Goal: Task Accomplishment & Management: Manage account settings

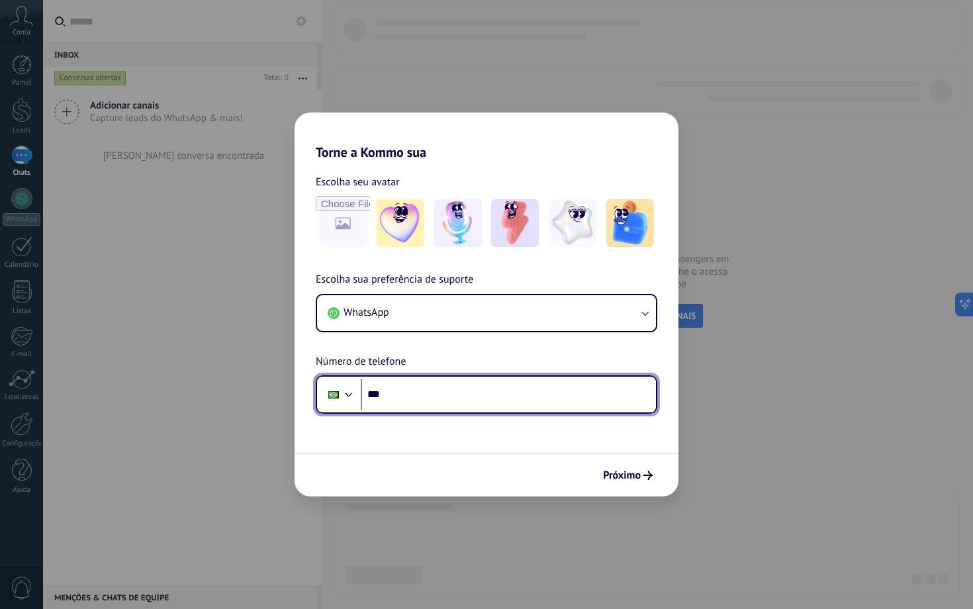
click at [432, 401] on input "***" at bounding box center [508, 394] width 295 height 30
type input "**********"
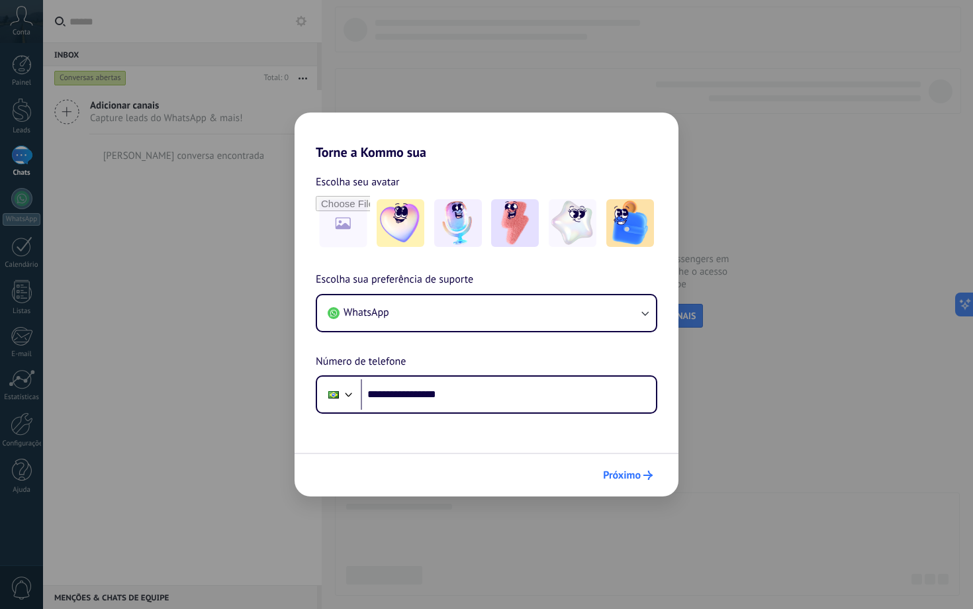
click at [640, 471] on span "Próximo" at bounding box center [622, 475] width 38 height 9
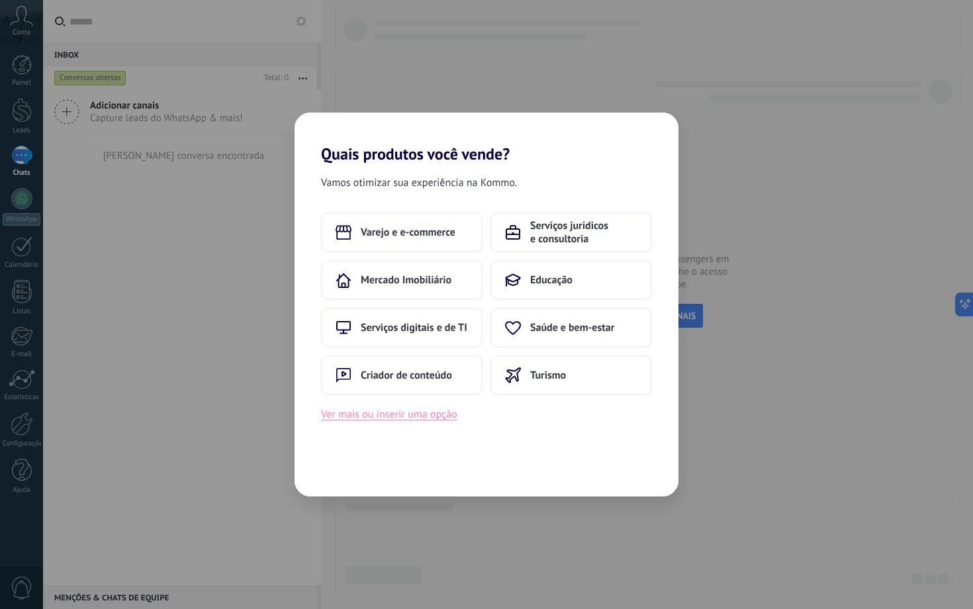
click at [430, 420] on button "Ver mais ou inserir uma opção" at bounding box center [389, 414] width 136 height 17
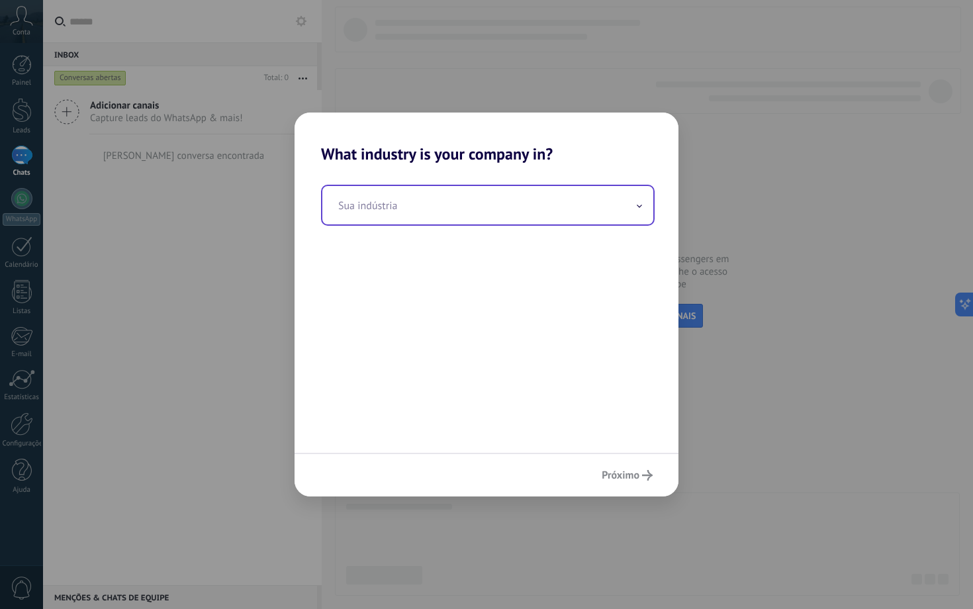
click at [414, 191] on input "text" at bounding box center [487, 205] width 331 height 38
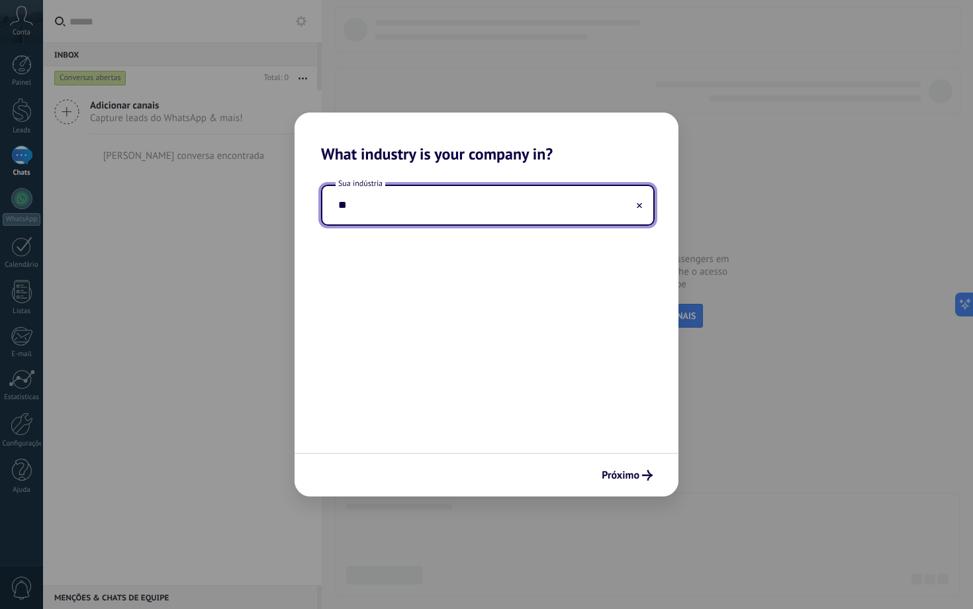
type input "*"
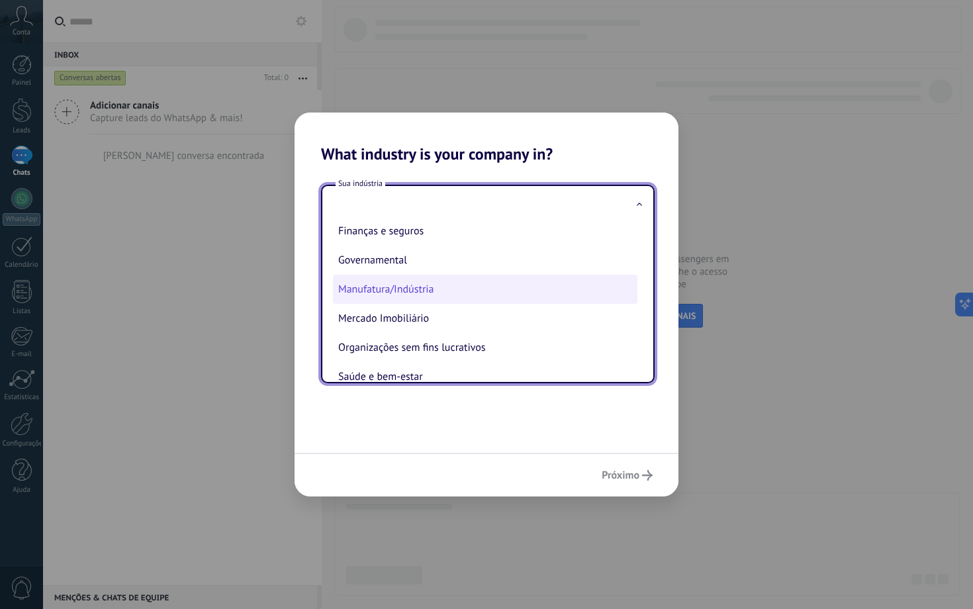
scroll to position [103, 0]
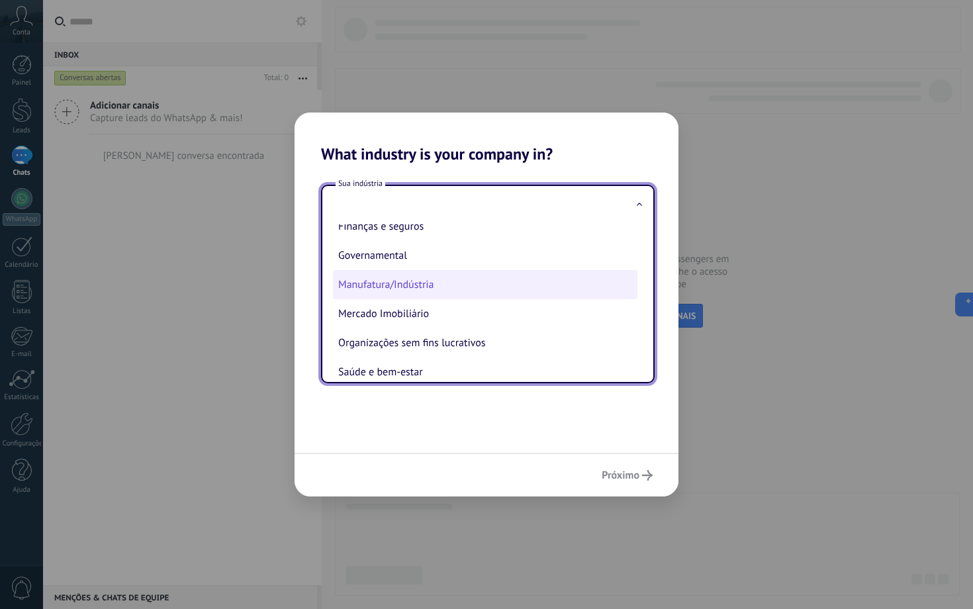
click at [426, 294] on li "Manufatura/Indústria" at bounding box center [485, 284] width 305 height 29
type input "**********"
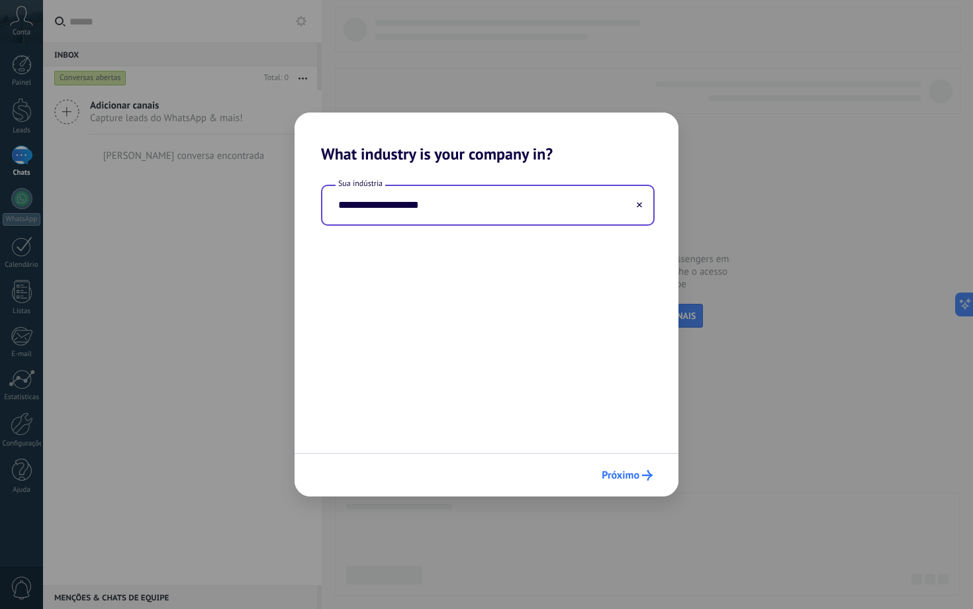
click at [631, 474] on span "Próximo" at bounding box center [621, 475] width 38 height 9
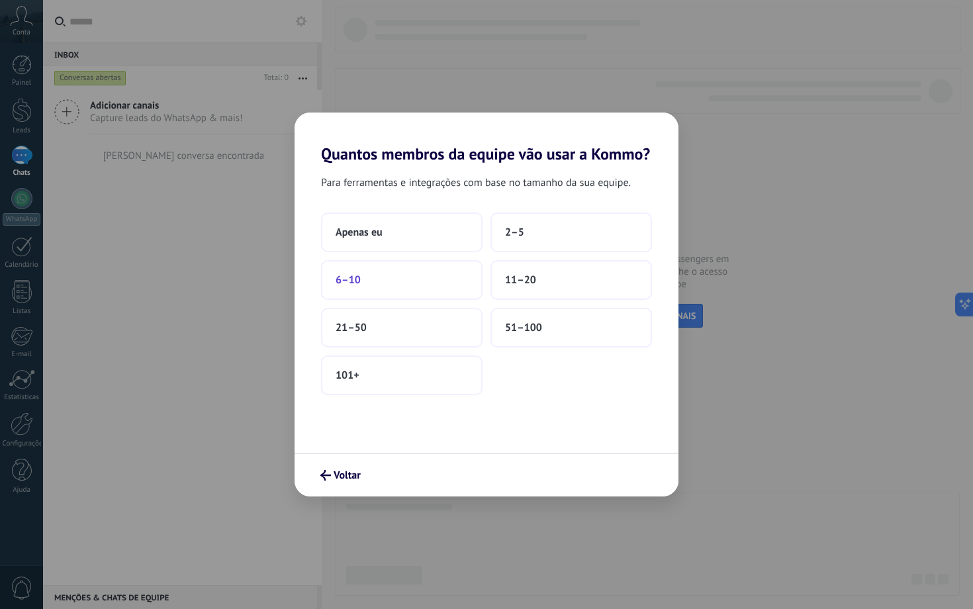
click at [430, 293] on button "6–10" at bounding box center [402, 280] width 162 height 40
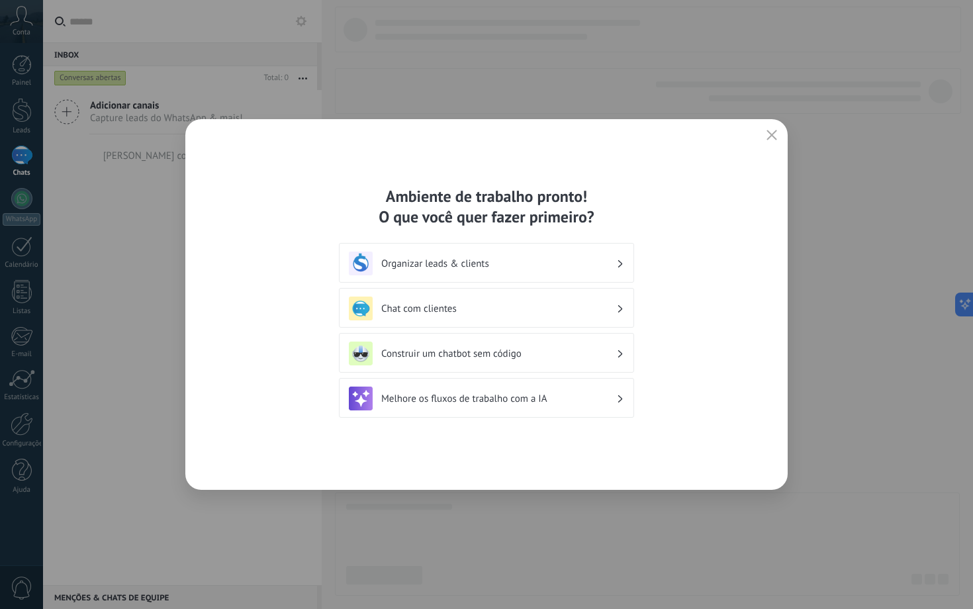
click at [487, 406] on div "Melhore os fluxos de trabalho com a IA" at bounding box center [486, 399] width 275 height 24
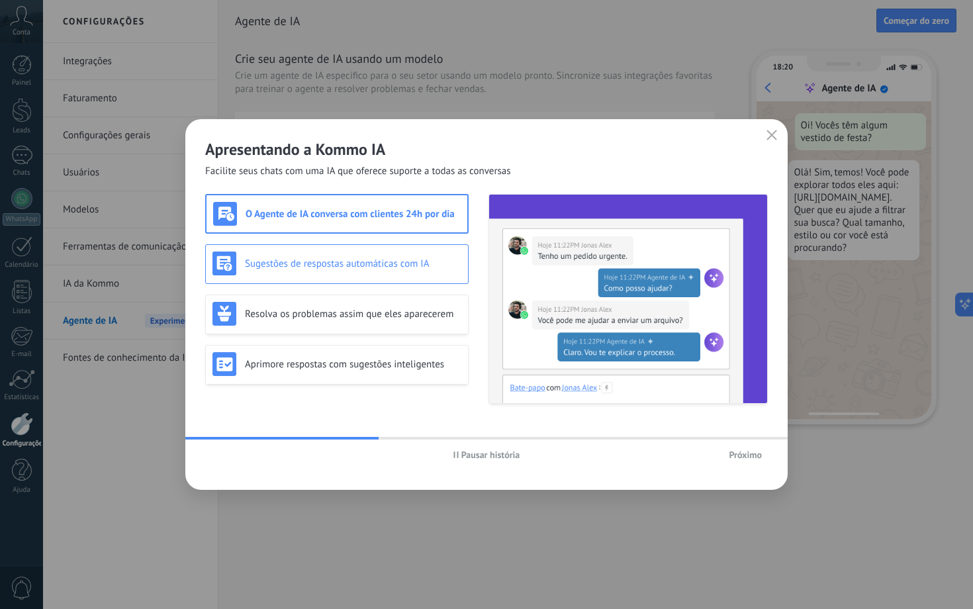
click at [446, 251] on div "Sugestões de respostas automáticas com IA" at bounding box center [337, 264] width 264 height 40
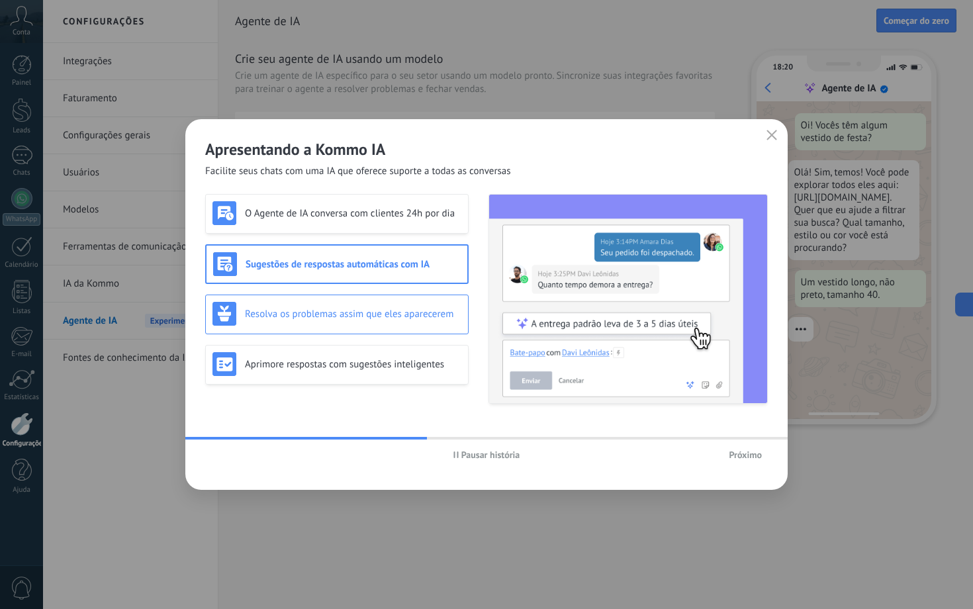
click at [420, 314] on h3 "Resolva os problemas assim que eles aparecerem" at bounding box center [353, 314] width 217 height 13
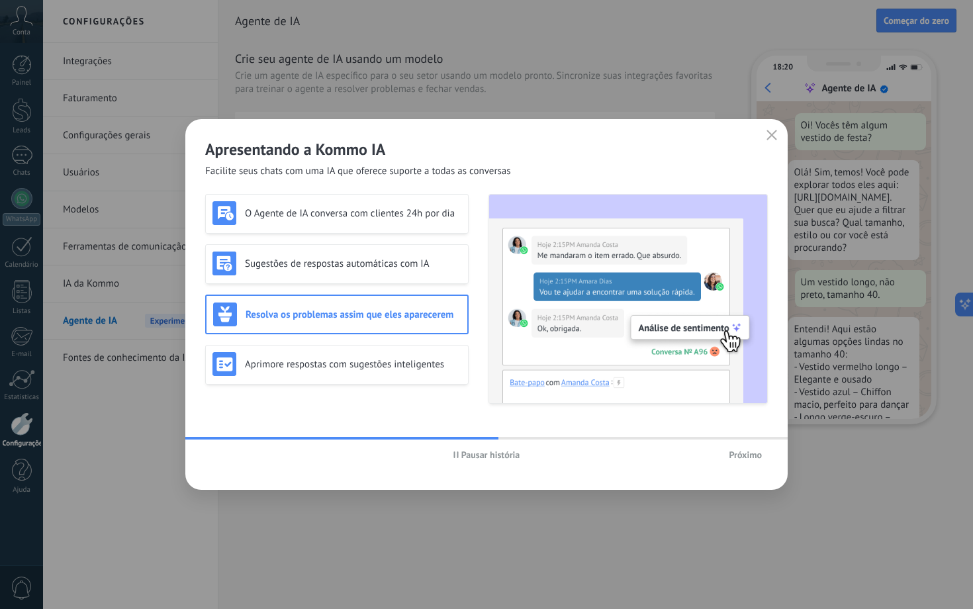
scroll to position [40, 0]
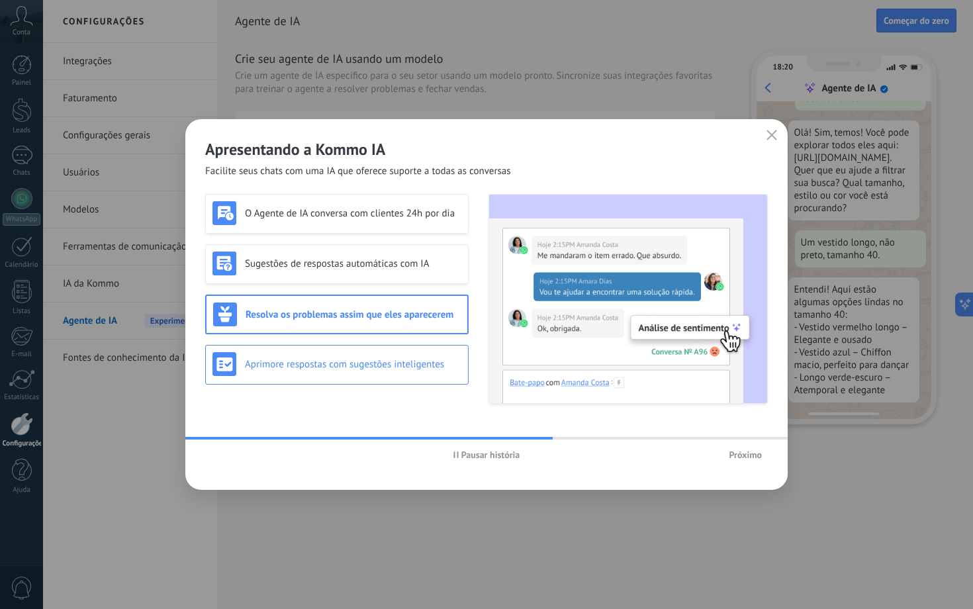
click at [428, 362] on h3 "Aprimore respostas com sugestões inteligentes" at bounding box center [353, 364] width 217 height 13
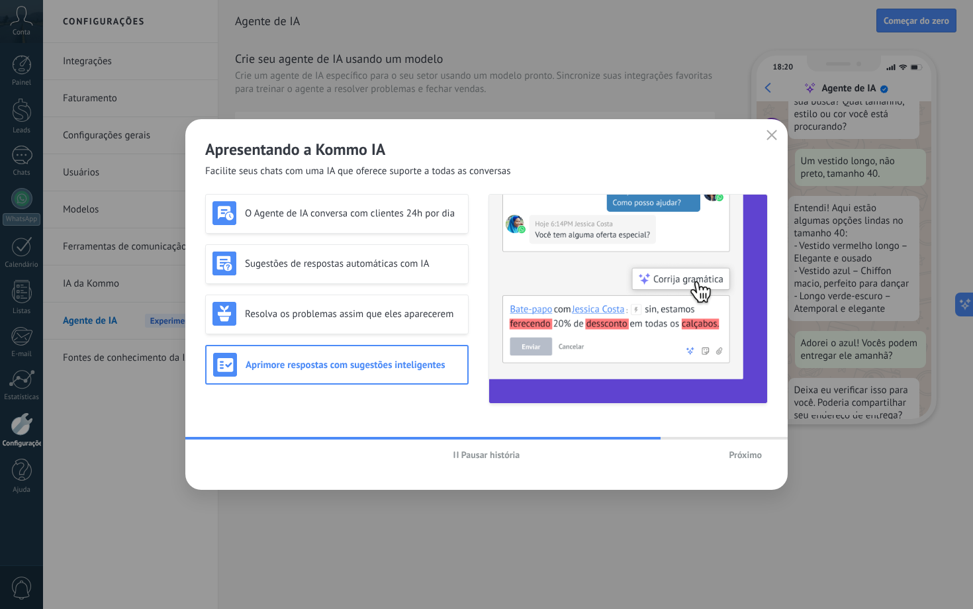
scroll to position [146, 0]
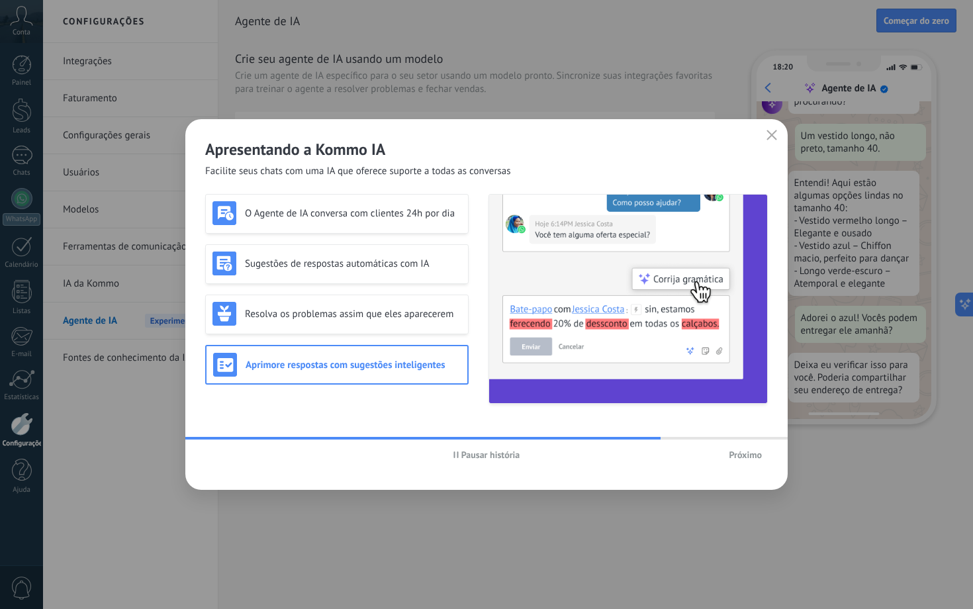
click at [755, 455] on span "Próximo" at bounding box center [745, 454] width 33 height 9
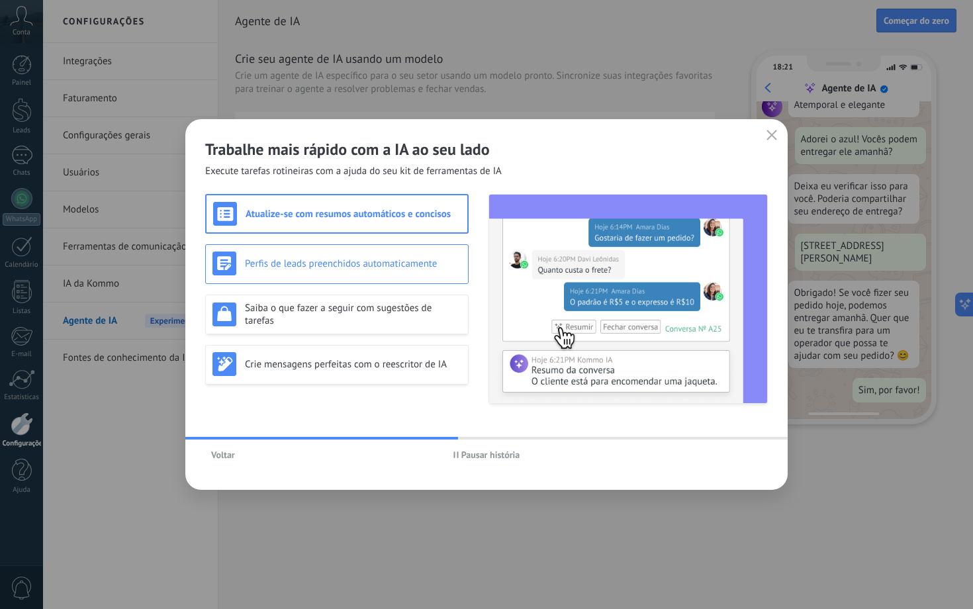
scroll to position [0, 0]
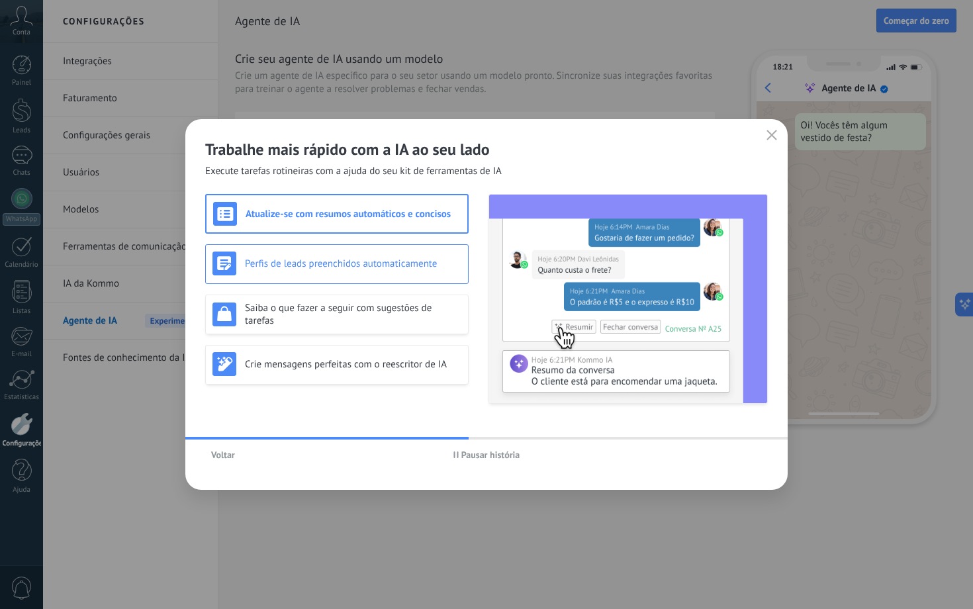
click at [424, 274] on div "Perfis de leads preenchidos automaticamente" at bounding box center [337, 264] width 249 height 24
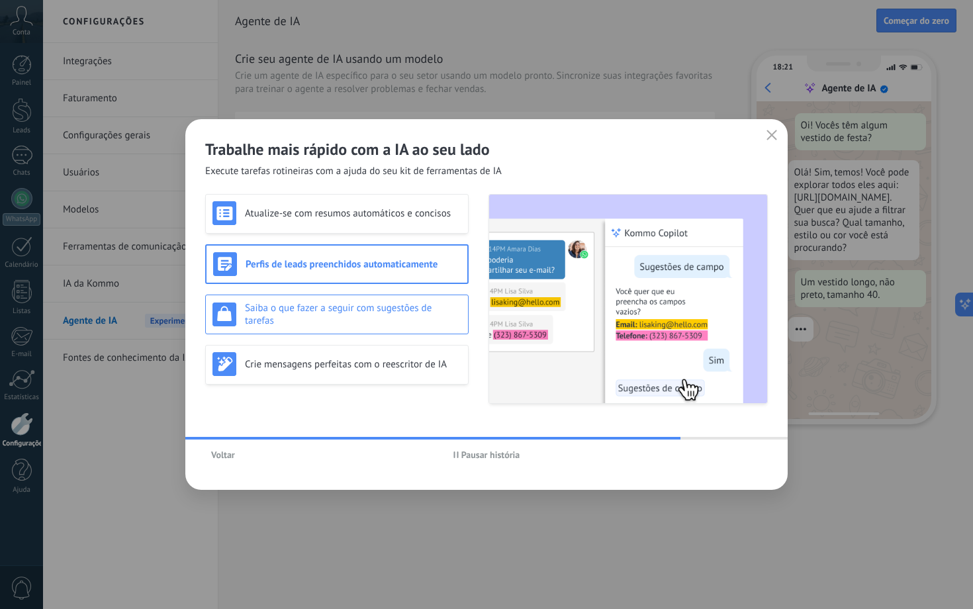
click at [424, 323] on h3 "Saiba o que fazer a seguir com sugestões de tarefas" at bounding box center [353, 314] width 217 height 25
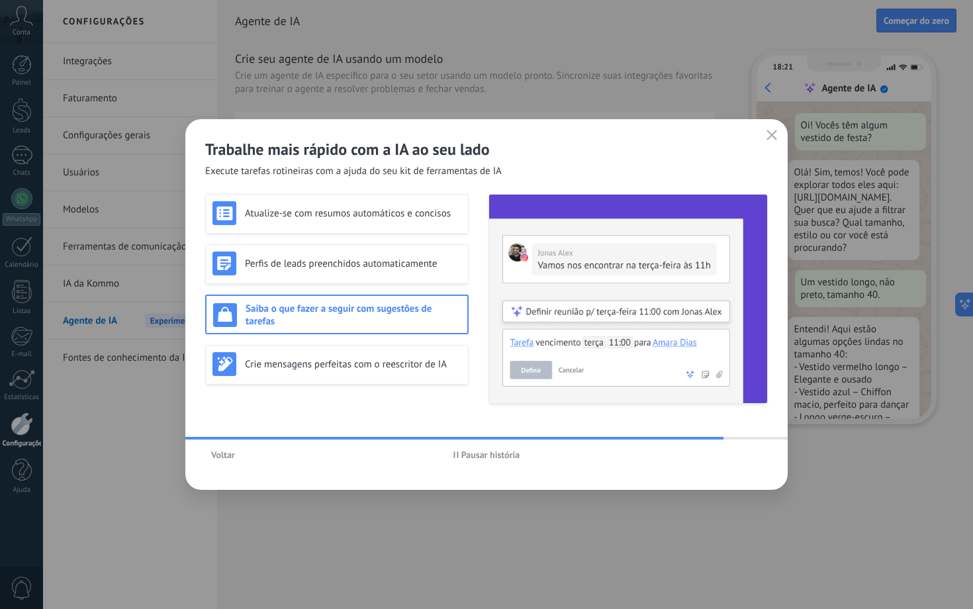
scroll to position [40, 0]
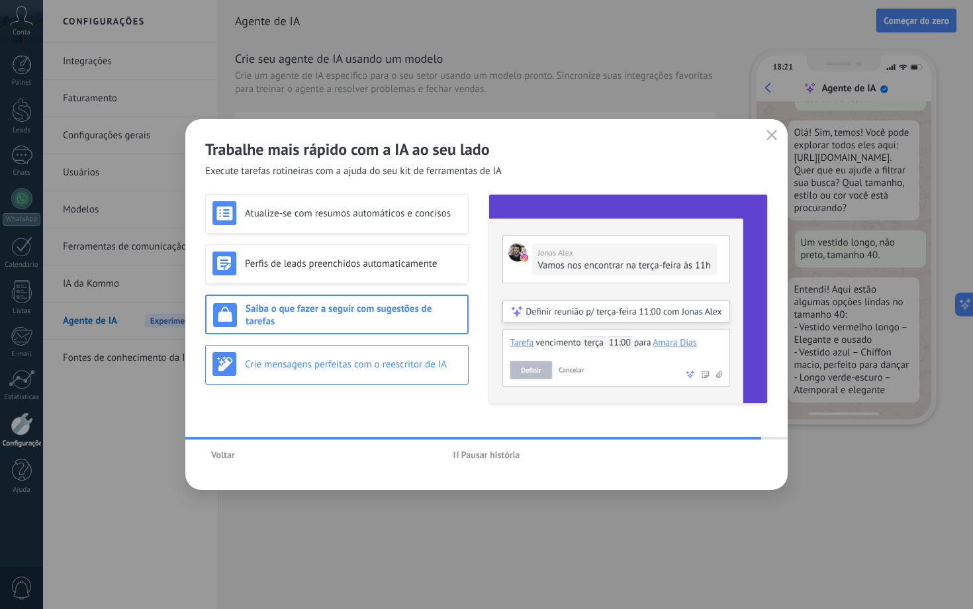
click at [420, 384] on div "Crie mensagens perfeitas com o reescritor de IA" at bounding box center [337, 365] width 264 height 40
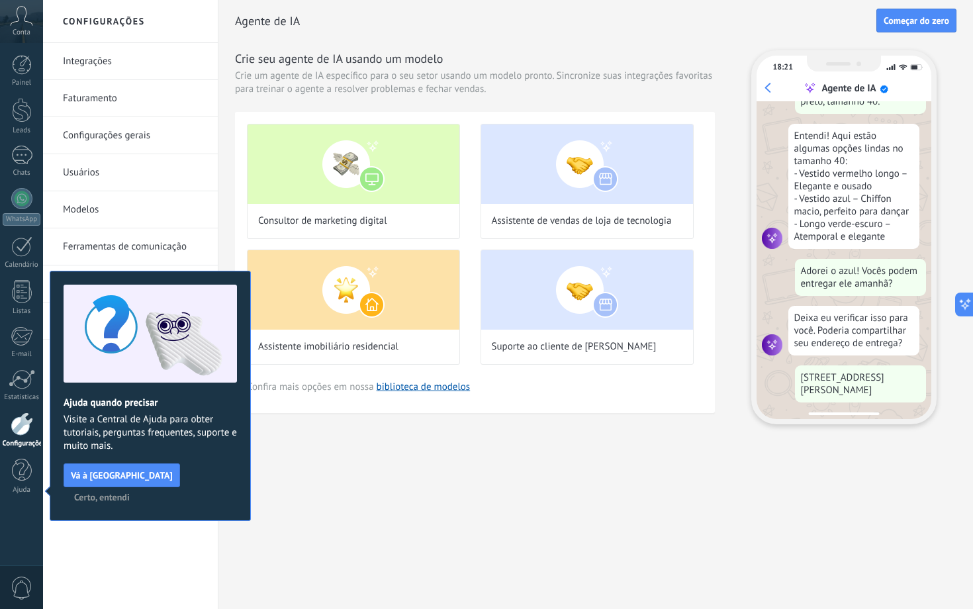
scroll to position [228, 0]
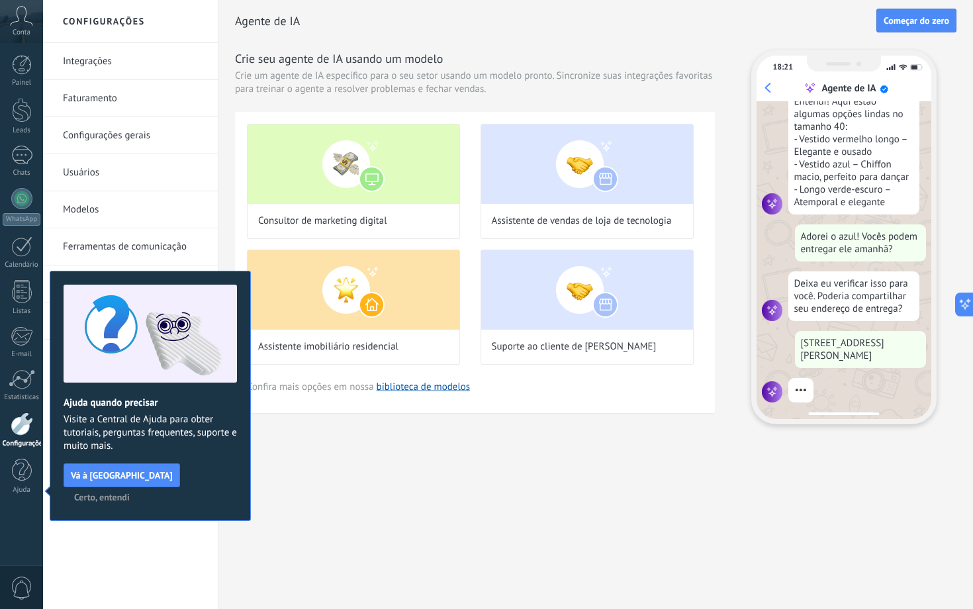
click at [130, 493] on span "Certo, entendi" at bounding box center [102, 497] width 56 height 9
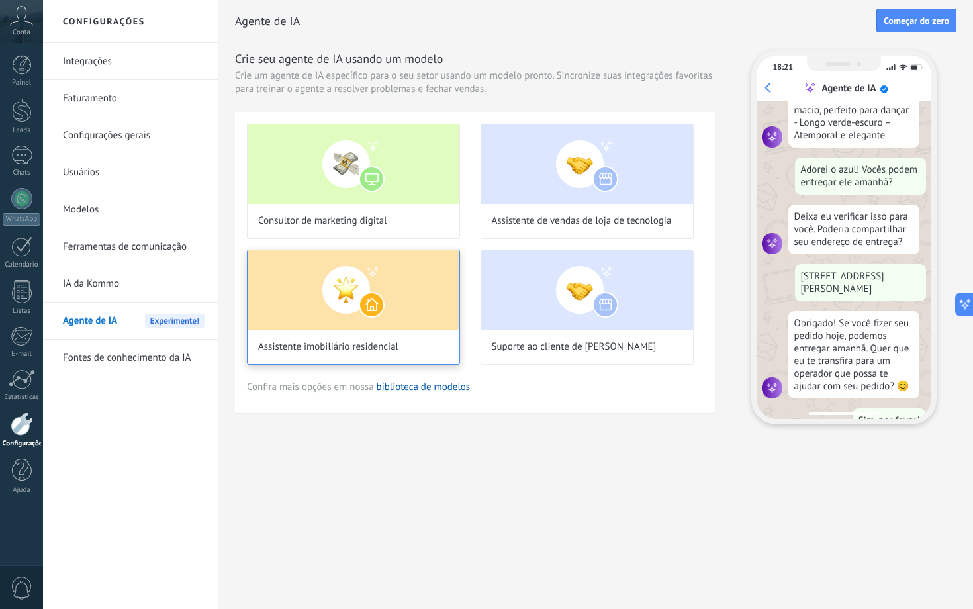
scroll to position [329, 0]
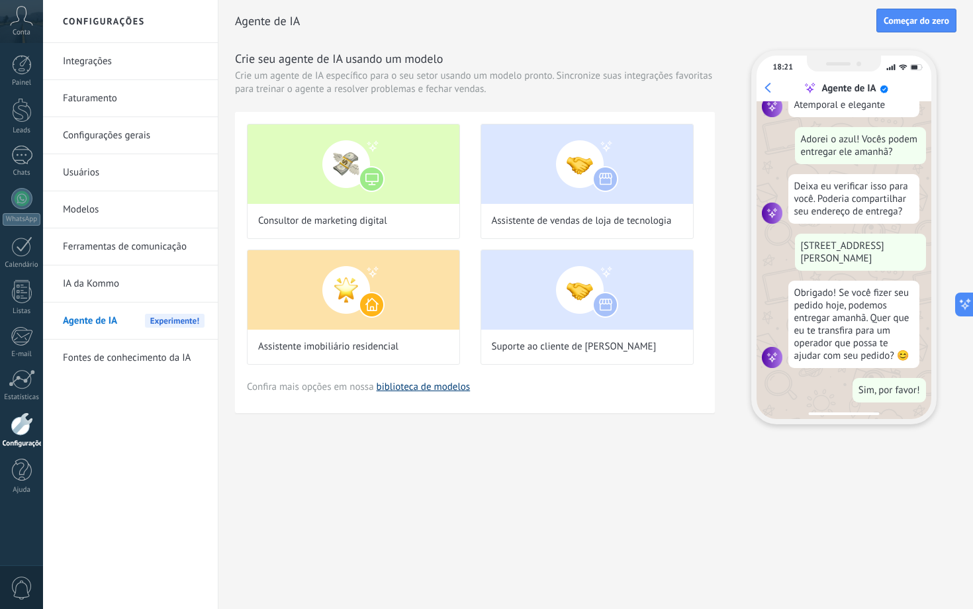
click at [418, 391] on link "biblioteca de modelos" at bounding box center [424, 387] width 94 height 13
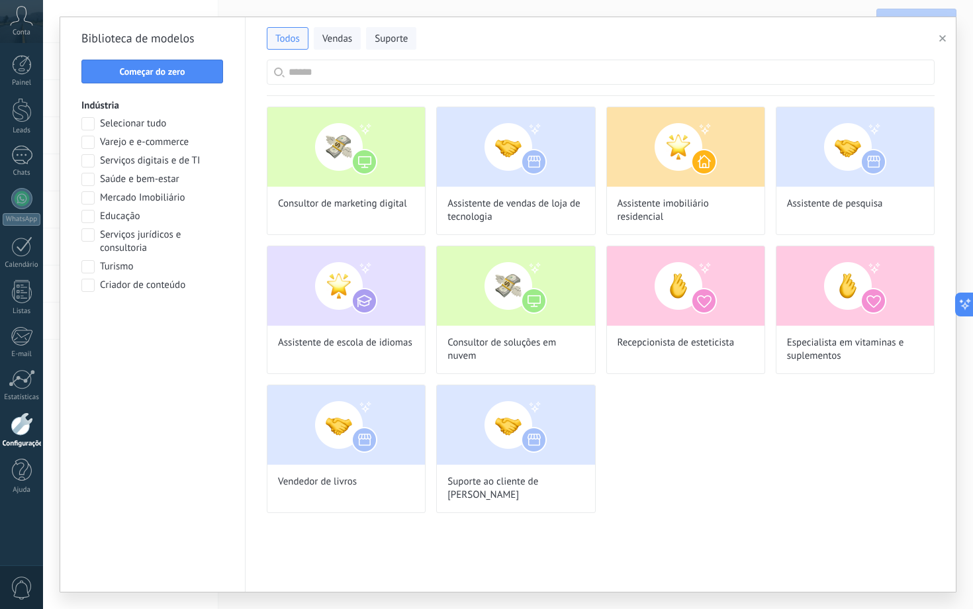
scroll to position [146, 0]
click at [334, 38] on span "Vendas" at bounding box center [337, 38] width 30 height 13
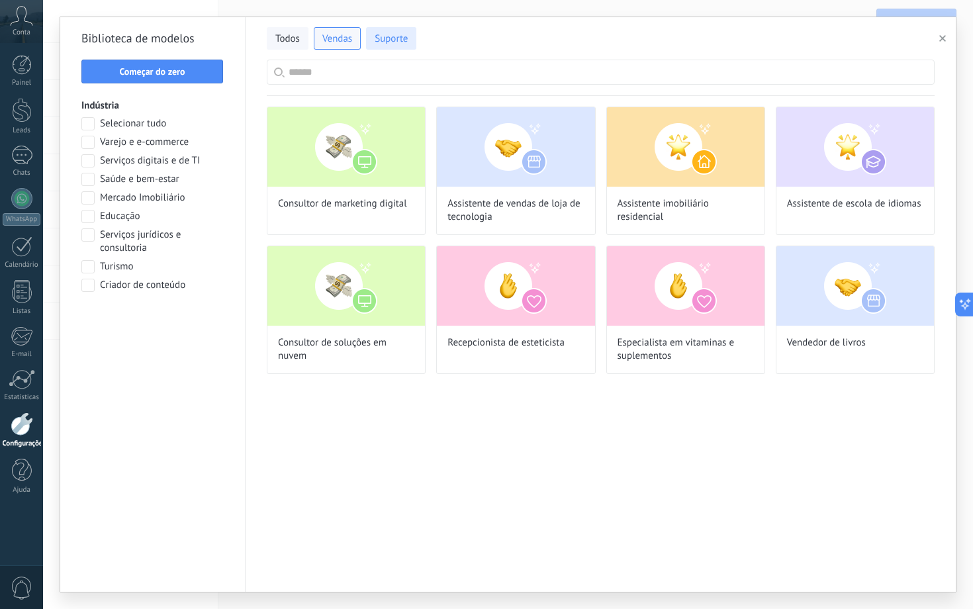
scroll to position [329, 0]
click at [393, 39] on span "Suporte" at bounding box center [391, 38] width 33 height 13
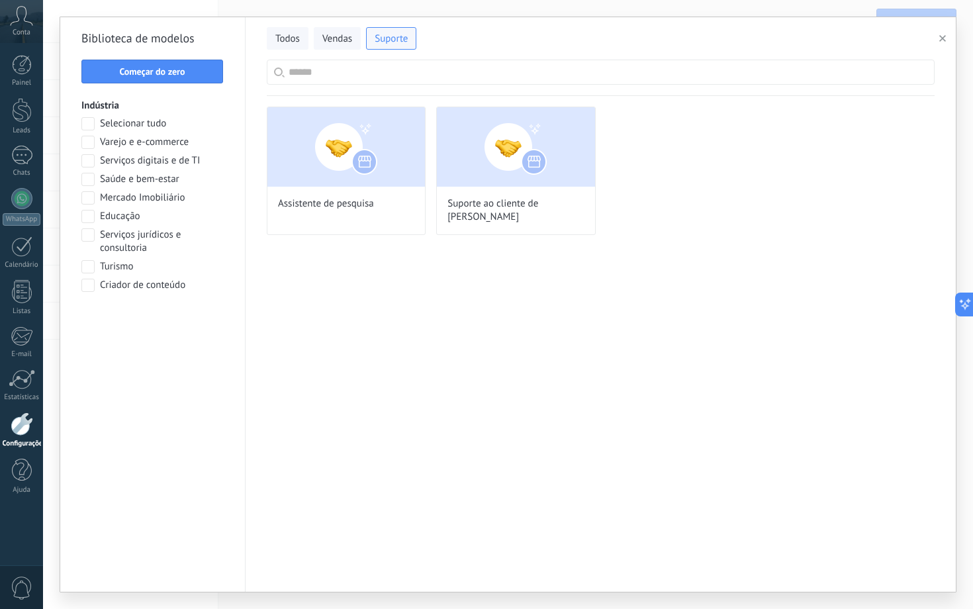
scroll to position [0, 0]
click at [311, 28] on div "Todos Vendas Suporte" at bounding box center [600, 36] width 667 height 28
click at [318, 46] on button "Vendas" at bounding box center [337, 38] width 47 height 23
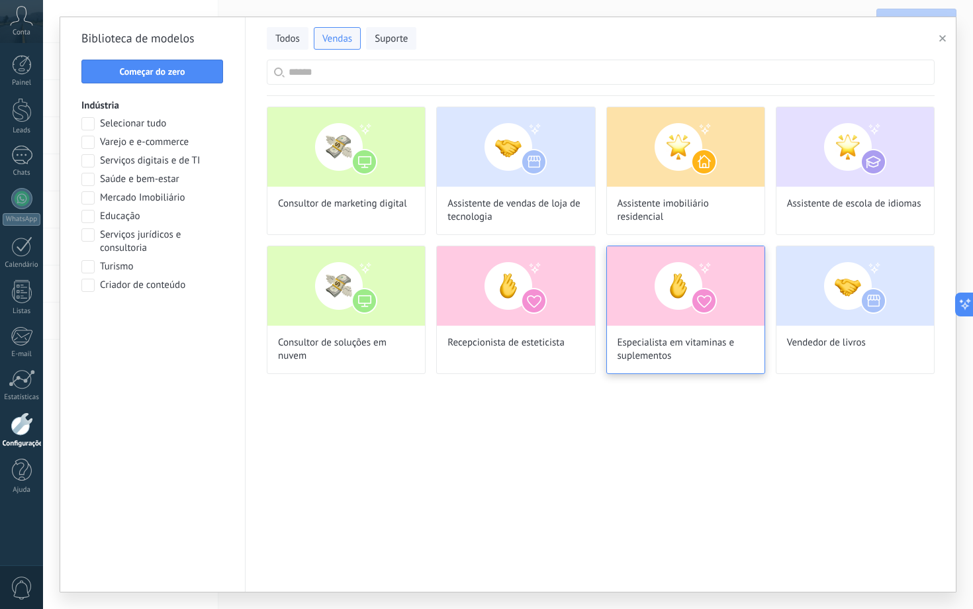
scroll to position [121, 0]
click at [89, 199] on span at bounding box center [87, 197] width 13 height 13
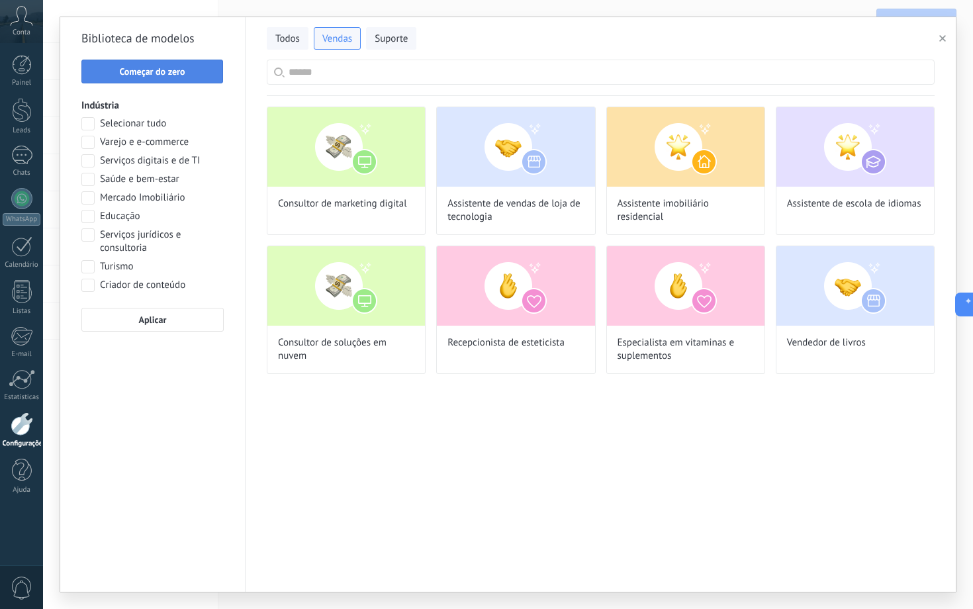
click at [193, 68] on span "Começar do zero" at bounding box center [152, 71] width 127 height 9
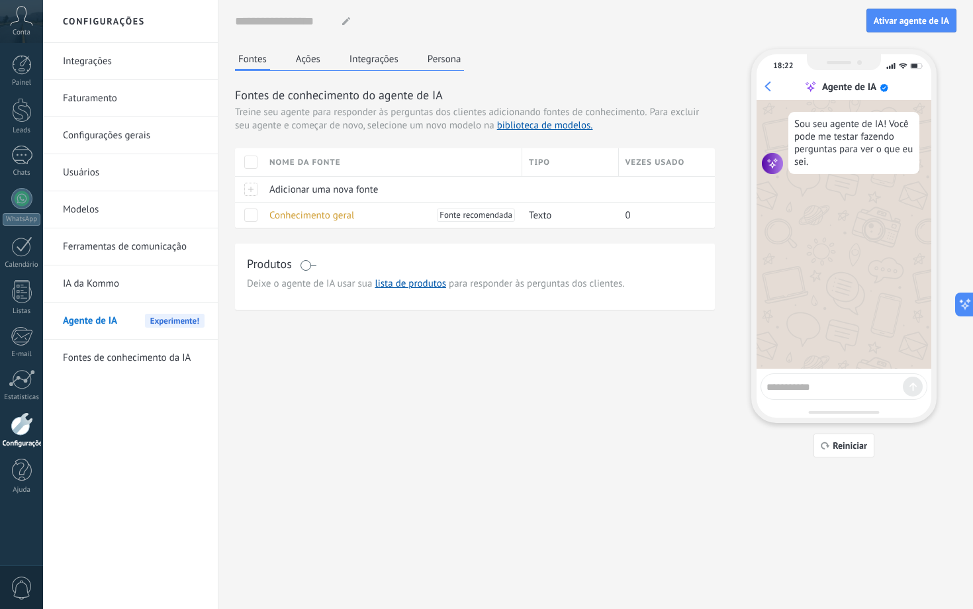
click at [781, 387] on textarea at bounding box center [835, 385] width 136 height 17
click at [256, 189] on div at bounding box center [249, 189] width 28 height 26
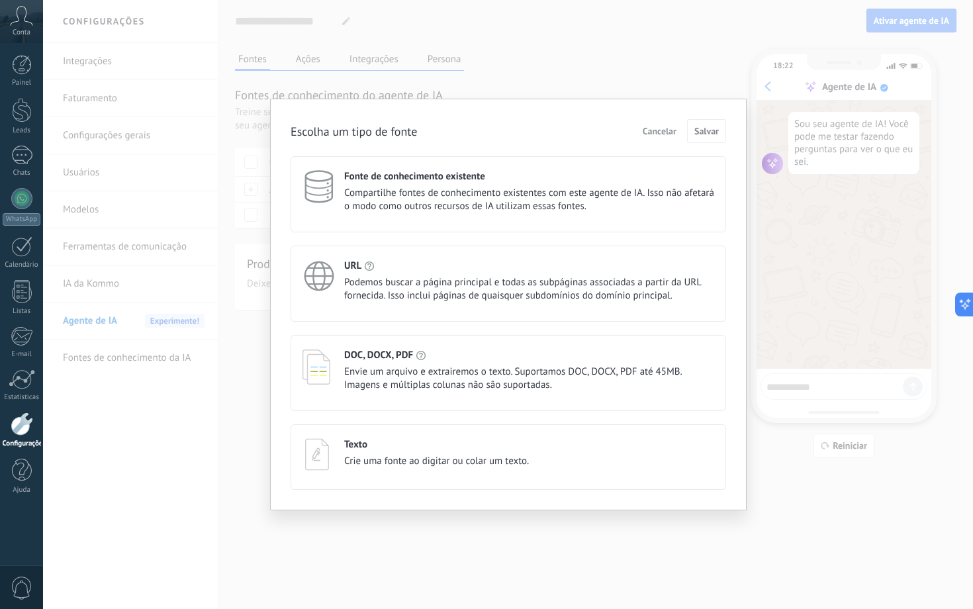
click at [662, 127] on span "Cancelar" at bounding box center [660, 130] width 34 height 9
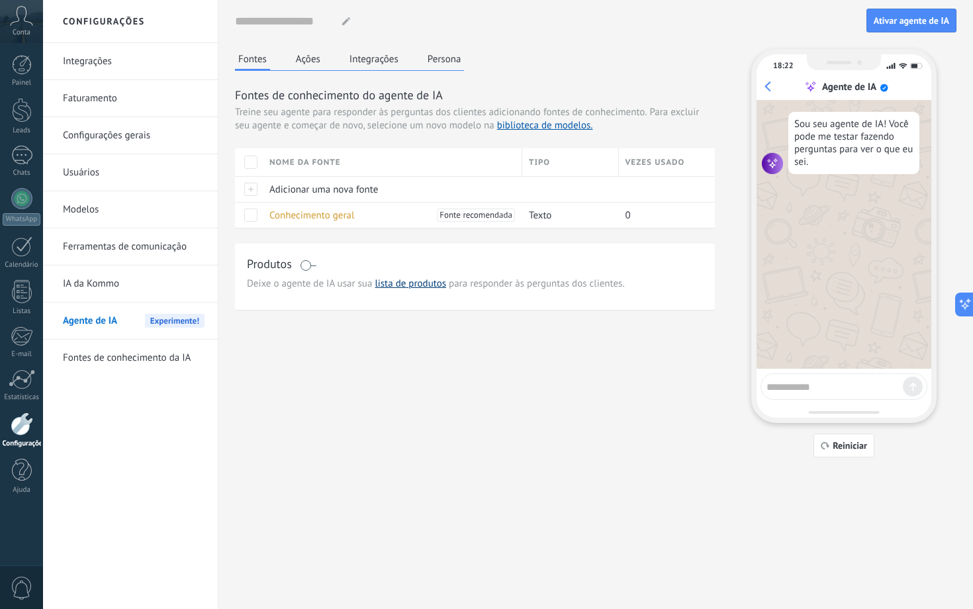
click at [391, 286] on link "lista de produtos" at bounding box center [411, 283] width 72 height 13
click at [154, 214] on link "Modelos" at bounding box center [134, 209] width 142 height 37
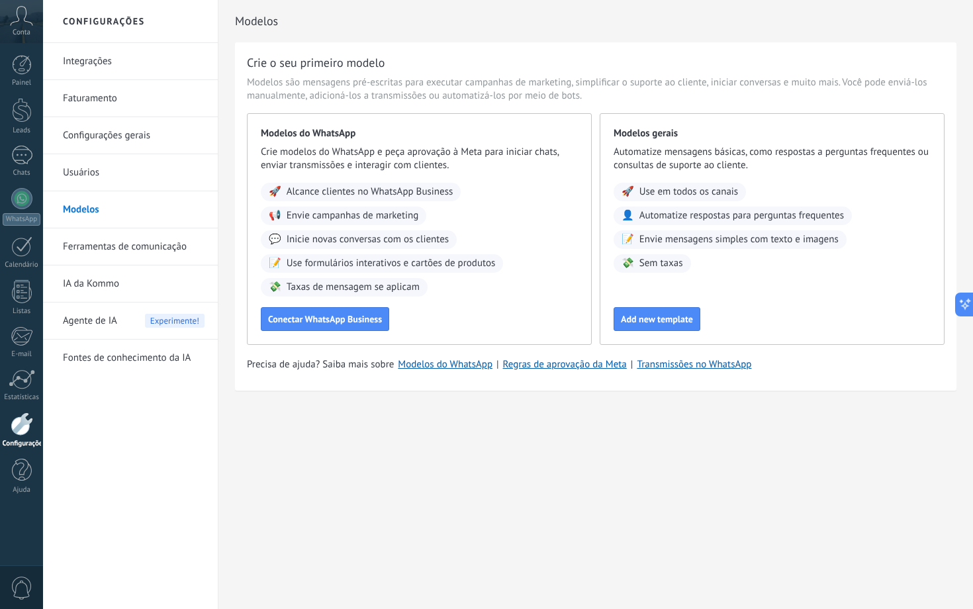
click at [383, 214] on span "Envie campanhas de marketing" at bounding box center [353, 215] width 132 height 13
click at [96, 291] on link "IA da Kommo" at bounding box center [134, 284] width 142 height 37
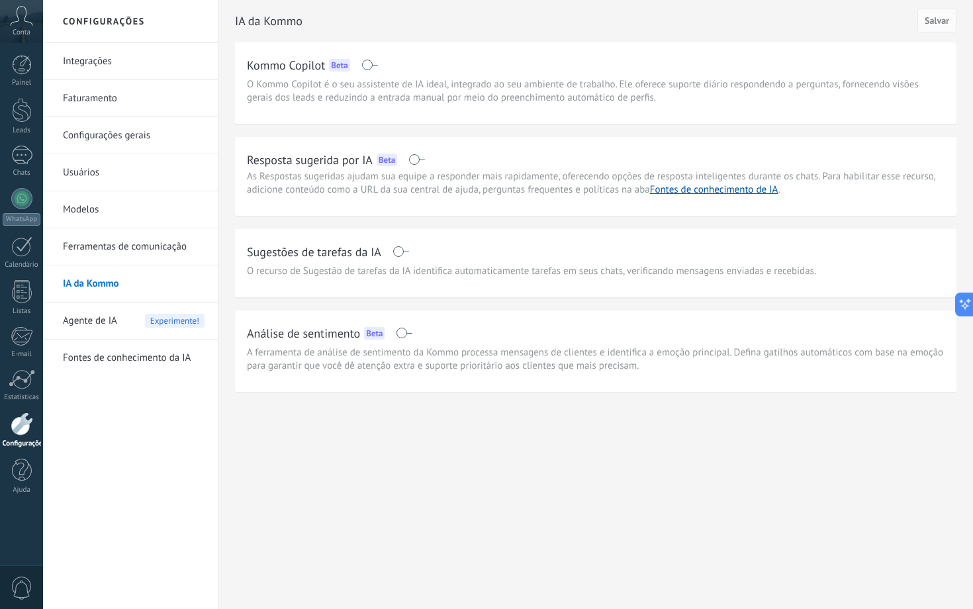
click at [108, 119] on link "Configurações gerais" at bounding box center [134, 135] width 142 height 37
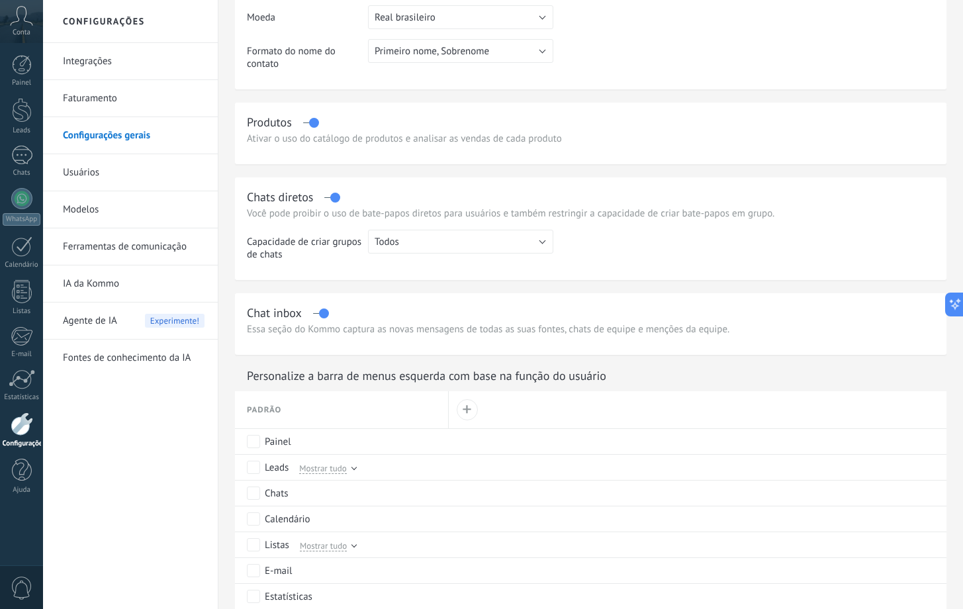
scroll to position [293, 0]
click at [374, 246] on button "Todos" at bounding box center [460, 240] width 185 height 24
click at [374, 246] on span "Todos" at bounding box center [454, 240] width 189 height 13
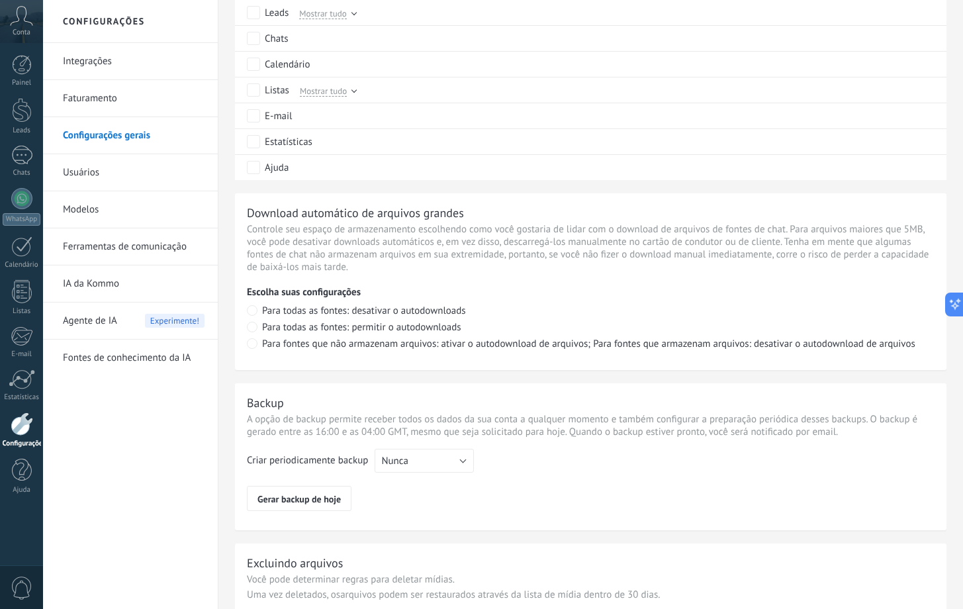
scroll to position [749, 0]
click at [134, 255] on link "Ferramentas de comunicação" at bounding box center [134, 246] width 142 height 37
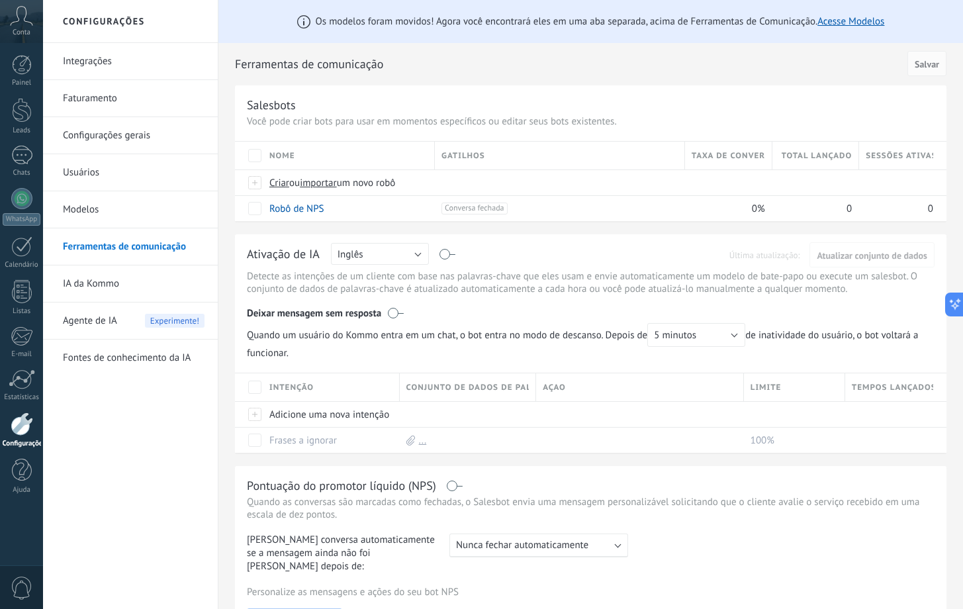
click at [172, 94] on link "Faturamento" at bounding box center [134, 98] width 142 height 37
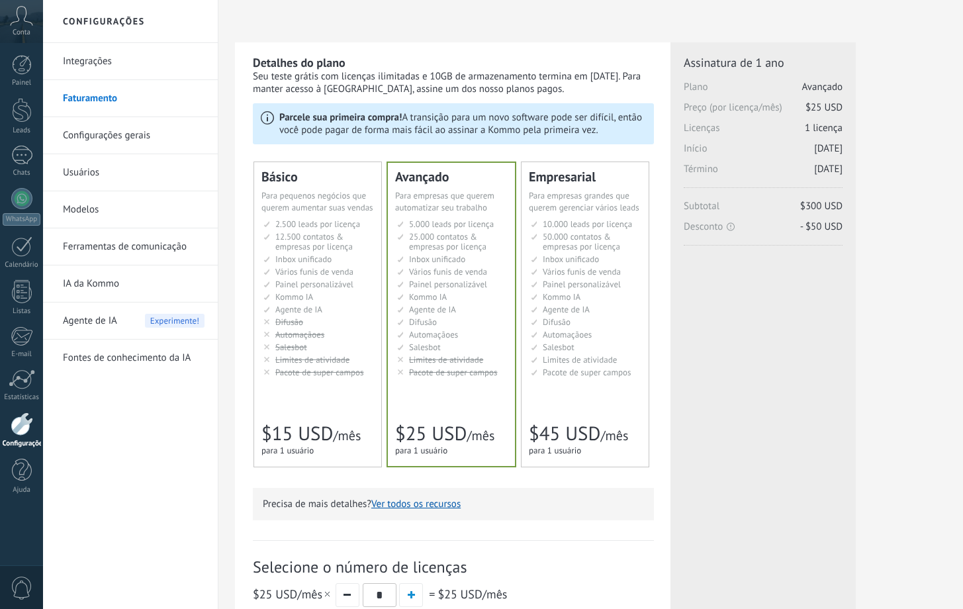
click at [86, 72] on link "Integrações" at bounding box center [134, 61] width 142 height 37
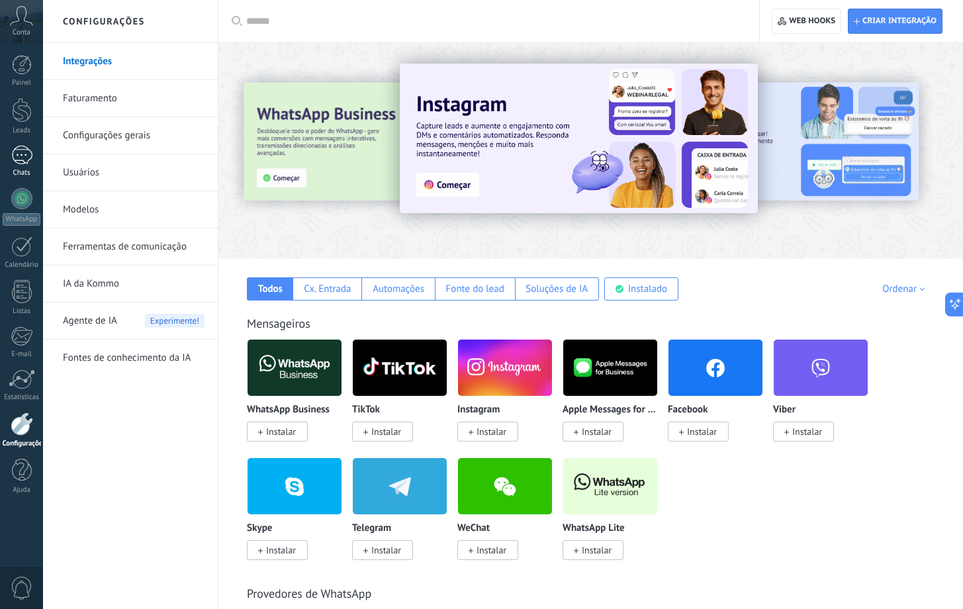
click at [25, 160] on div at bounding box center [21, 155] width 21 height 19
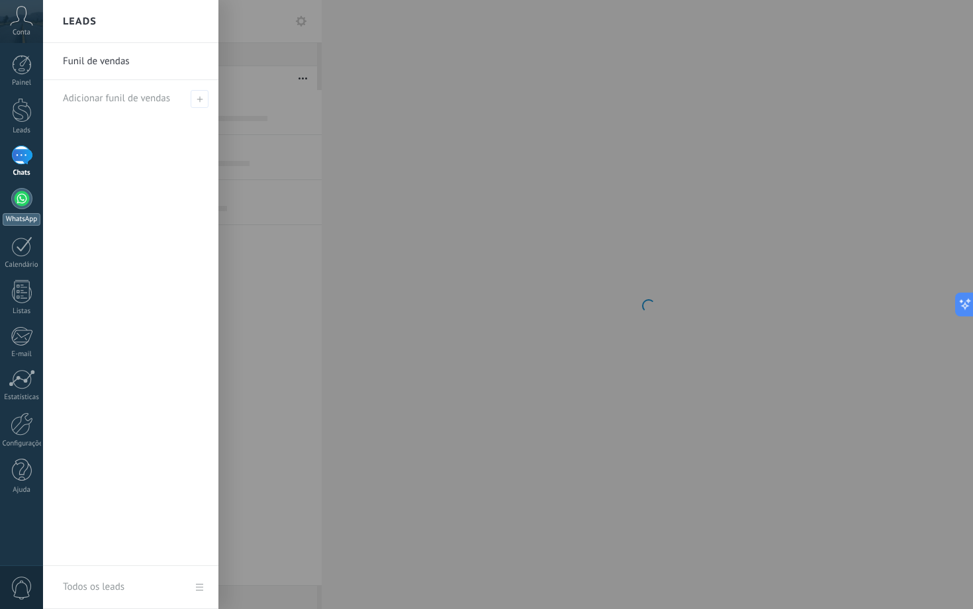
click at [17, 207] on div at bounding box center [21, 198] width 21 height 21
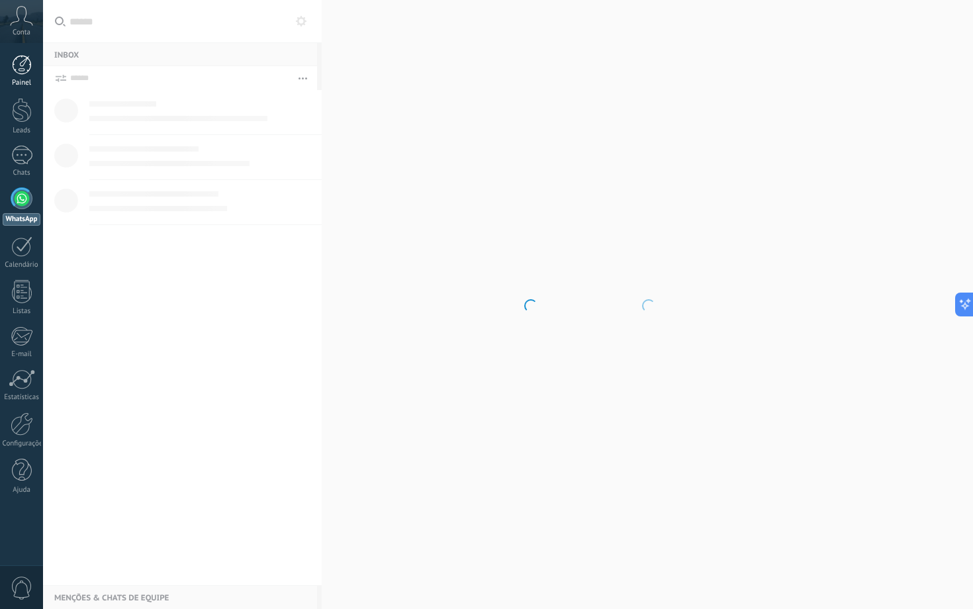
click at [33, 73] on link "Painel" at bounding box center [21, 71] width 43 height 32
click at [13, 120] on div at bounding box center [22, 110] width 20 height 24
click at [38, 60] on link "Painel" at bounding box center [21, 71] width 43 height 32
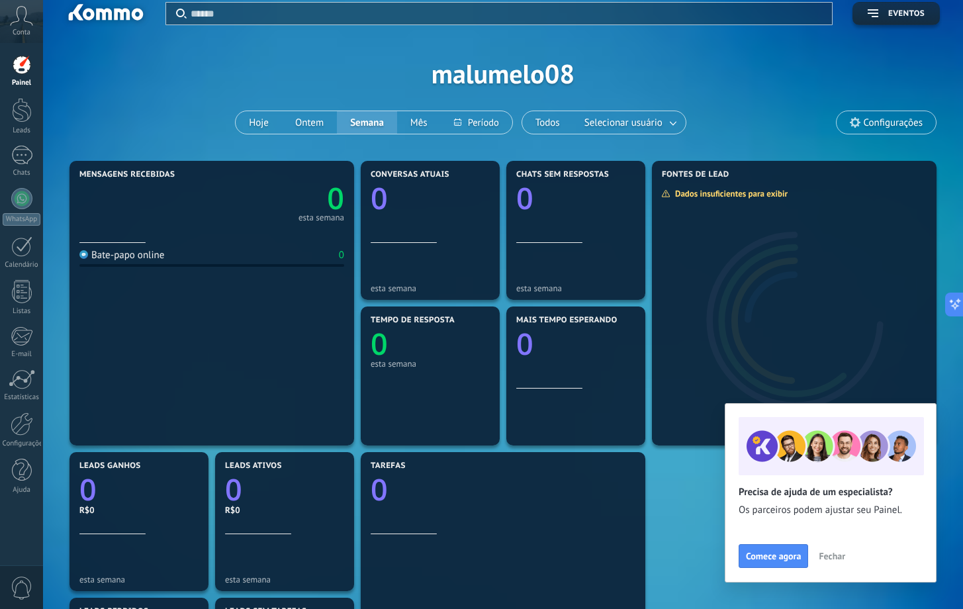
scroll to position [8, 0]
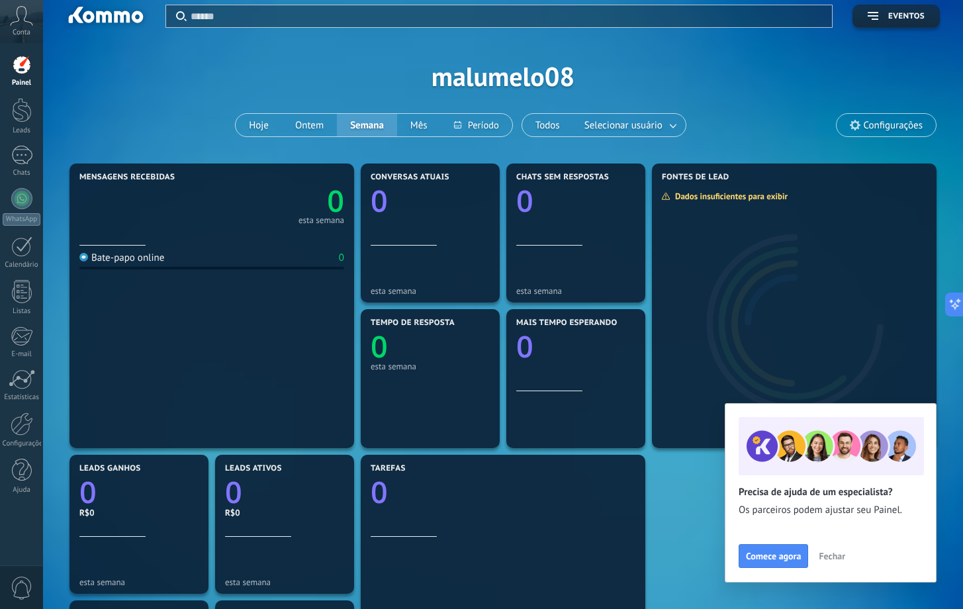
click at [22, 74] on div at bounding box center [22, 65] width 20 height 20
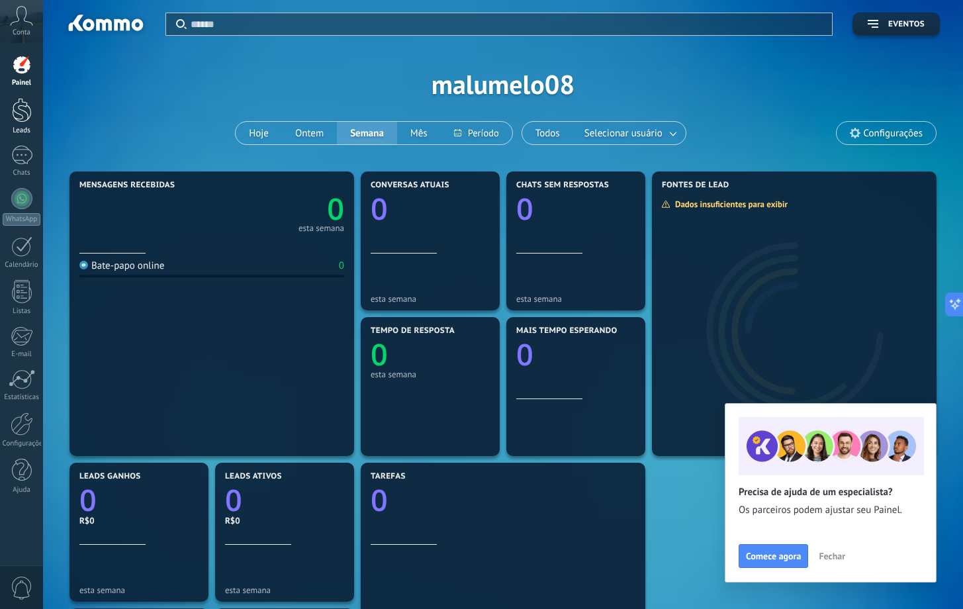
click at [13, 111] on div at bounding box center [22, 110] width 20 height 24
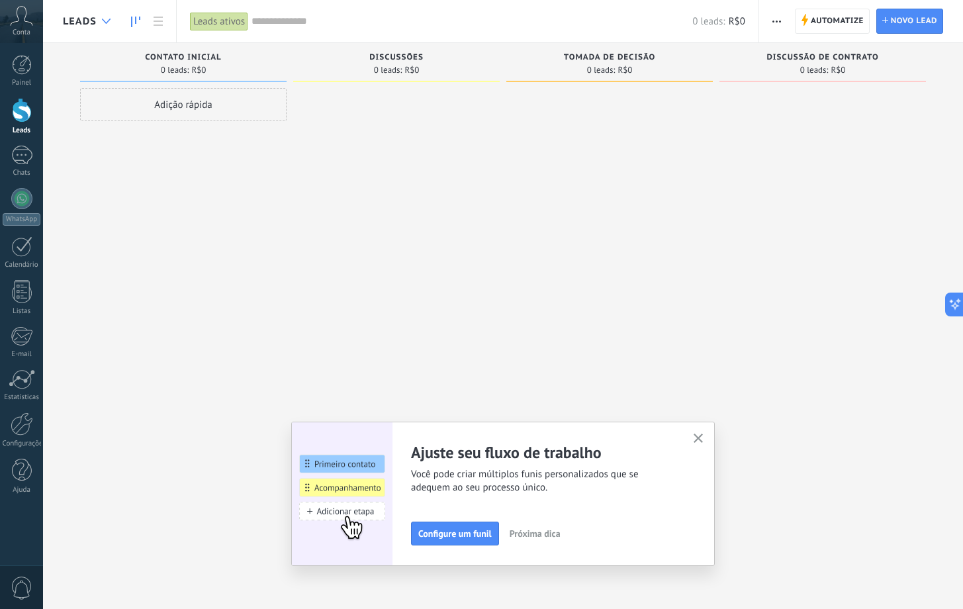
click at [112, 19] on div at bounding box center [106, 22] width 22 height 26
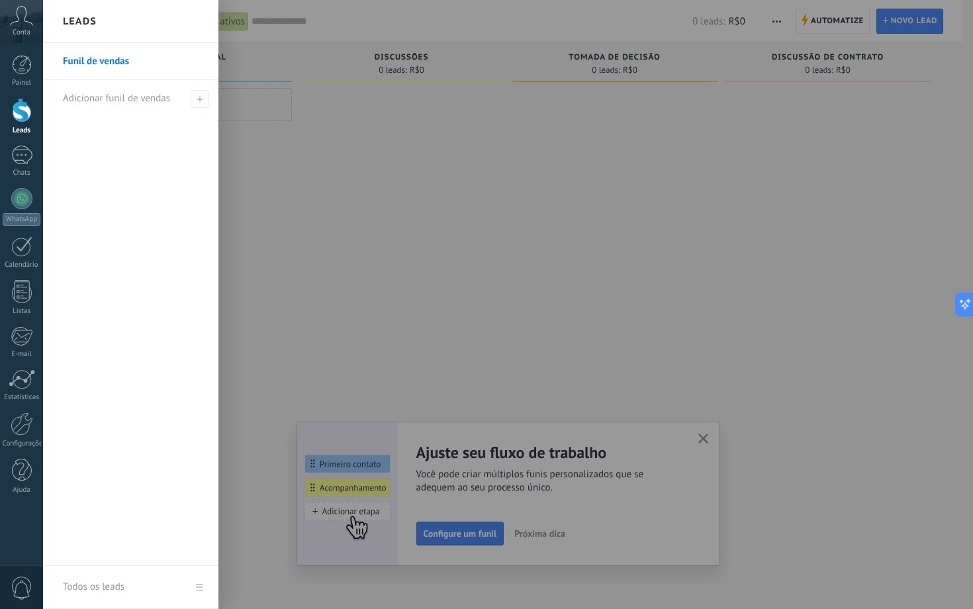
click at [270, 124] on div at bounding box center [529, 304] width 973 height 609
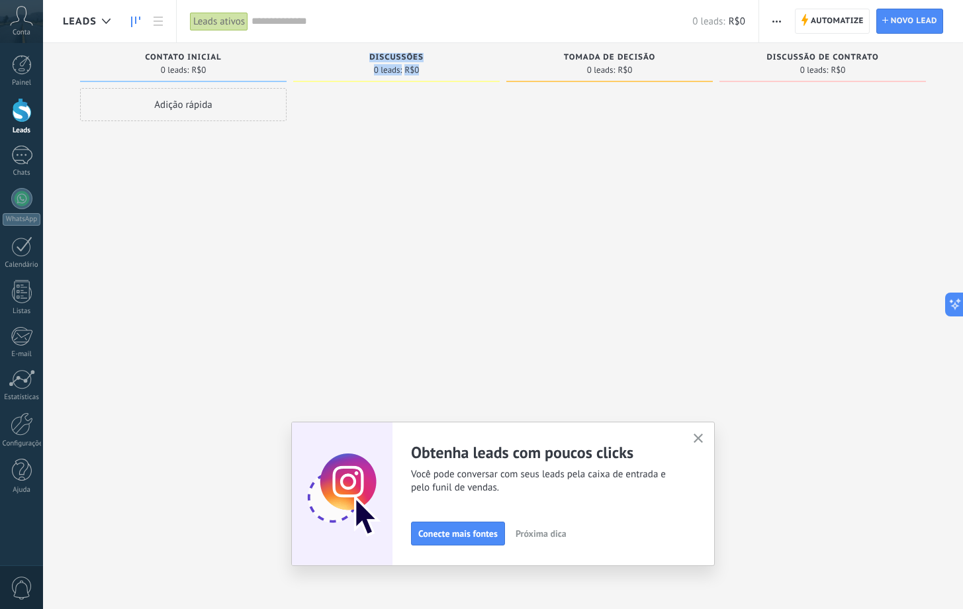
drag, startPoint x: 238, startPoint y: 93, endPoint x: 409, endPoint y: 117, distance: 173.0
click at [421, 116] on div "Desculpe, nenhum lead encontrado Mostrar tudo Etapa de leads de entrada solicit…" at bounding box center [513, 283] width 900 height 481
click at [245, 97] on div "Adição rápida" at bounding box center [183, 104] width 207 height 33
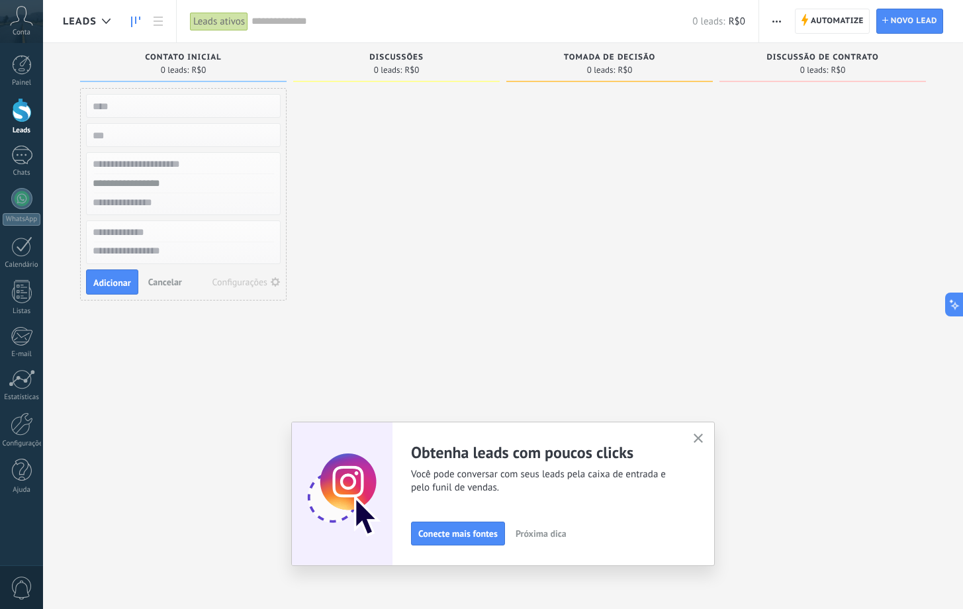
click at [203, 171] on input "text" at bounding box center [181, 164] width 193 height 19
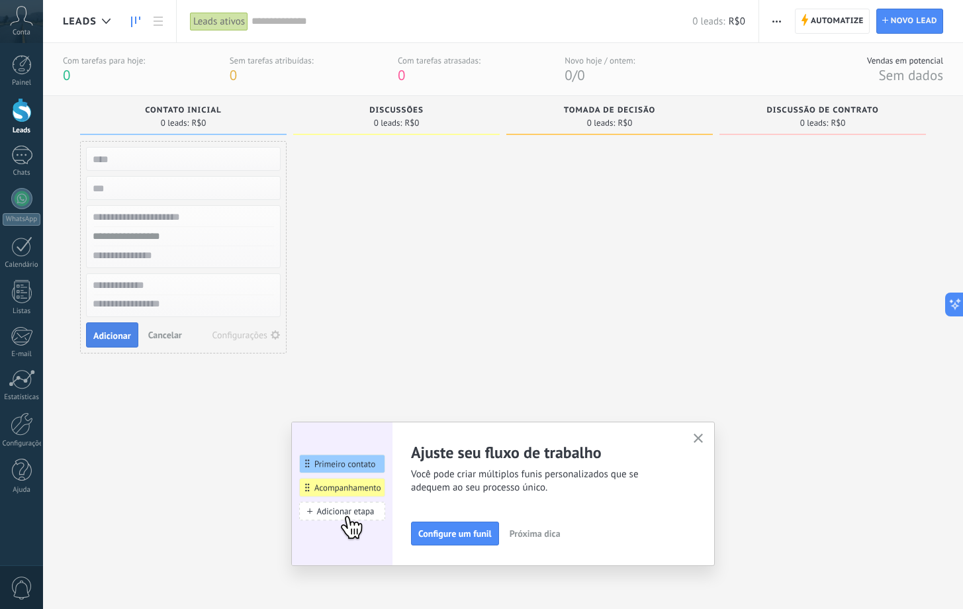
click at [102, 344] on button "Adicionar" at bounding box center [112, 334] width 52 height 25
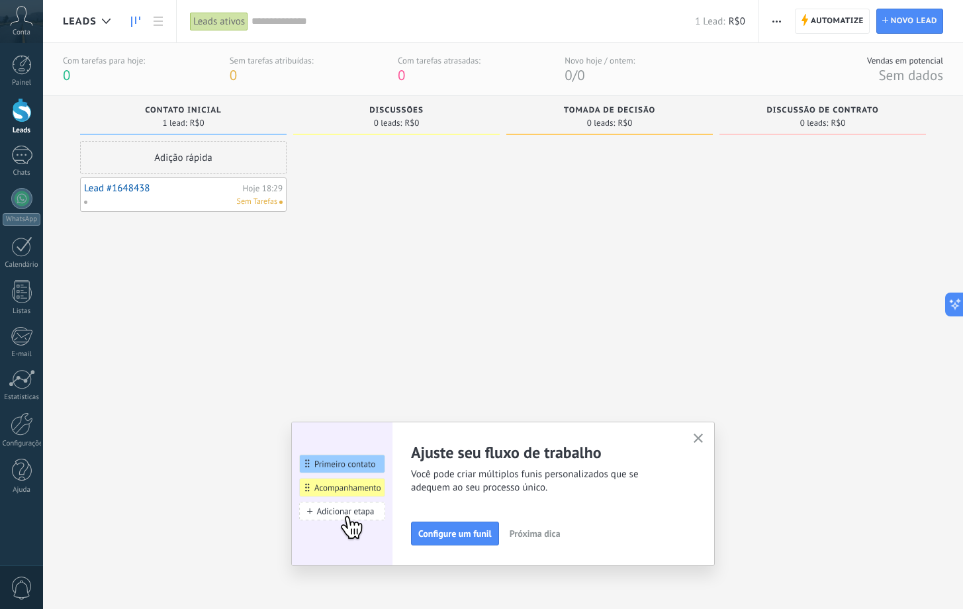
click at [168, 269] on div "Adição rápida Lead #1648438 Hoje 18:29 Sem Tarefas" at bounding box center [183, 359] width 207 height 436
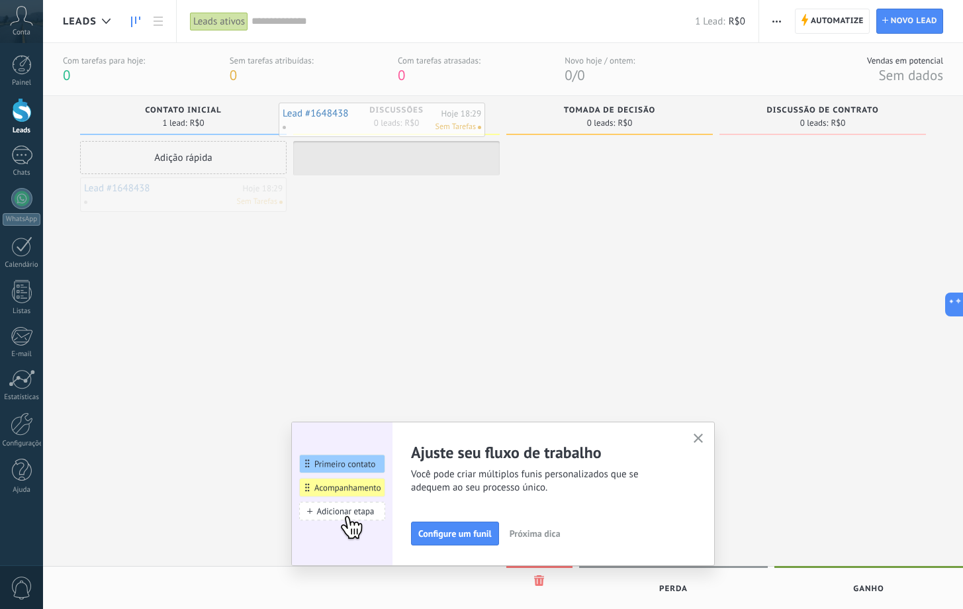
drag, startPoint x: 240, startPoint y: 192, endPoint x: 438, endPoint y: 117, distance: 211.6
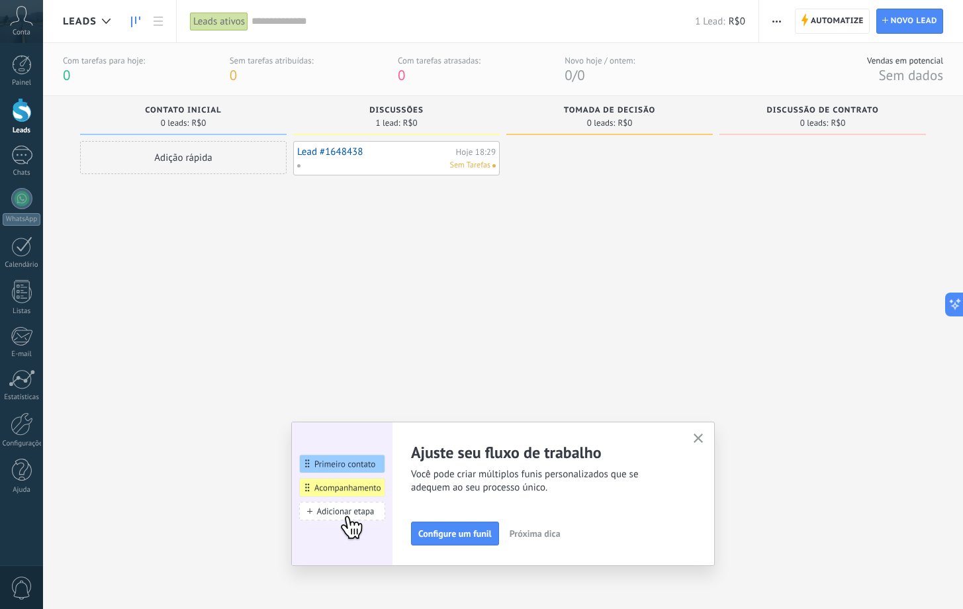
click at [427, 160] on div "Sem Tarefas" at bounding box center [394, 166] width 194 height 12
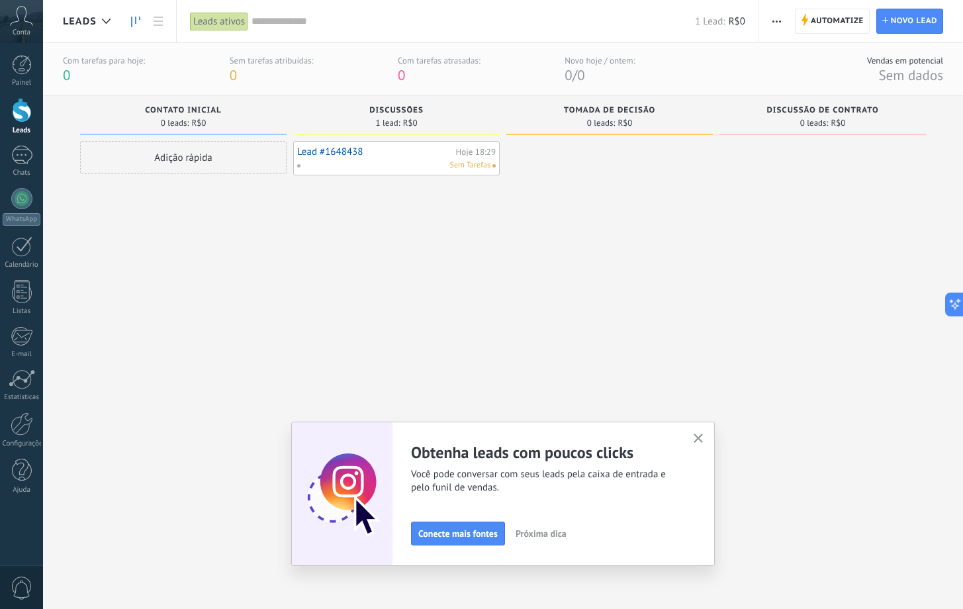
click at [468, 164] on span "Sem Tarefas" at bounding box center [470, 166] width 40 height 12
click at [340, 150] on link "Lead #1648438" at bounding box center [375, 151] width 156 height 11
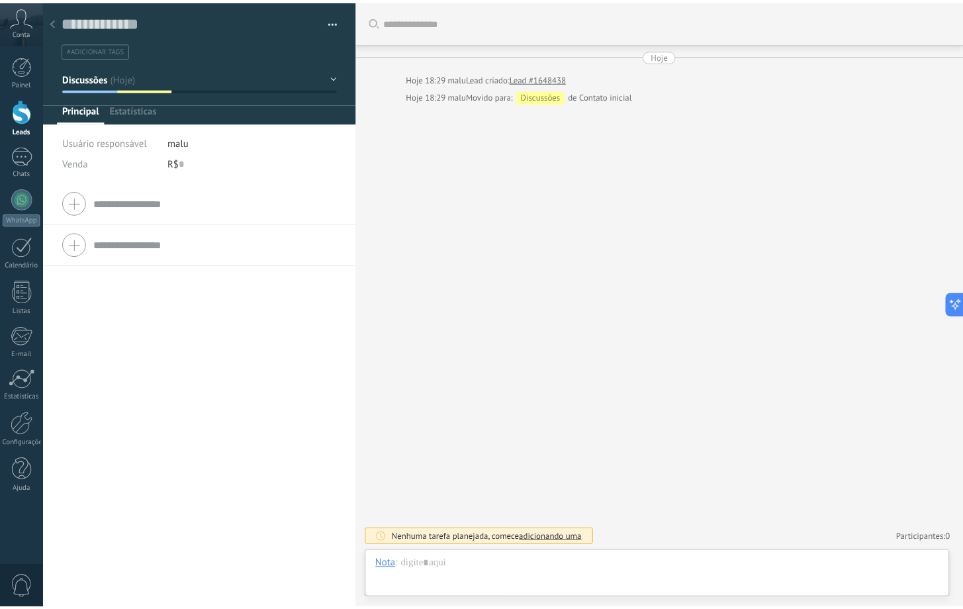
scroll to position [20, 0]
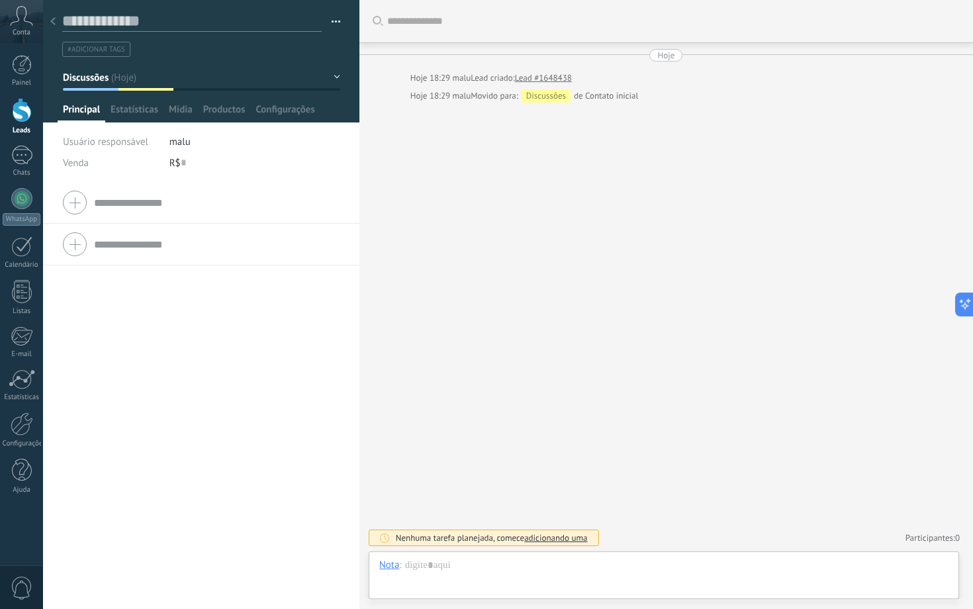
click at [148, 18] on textarea at bounding box center [192, 21] width 260 height 21
click at [53, 14] on div at bounding box center [53, 22] width 19 height 26
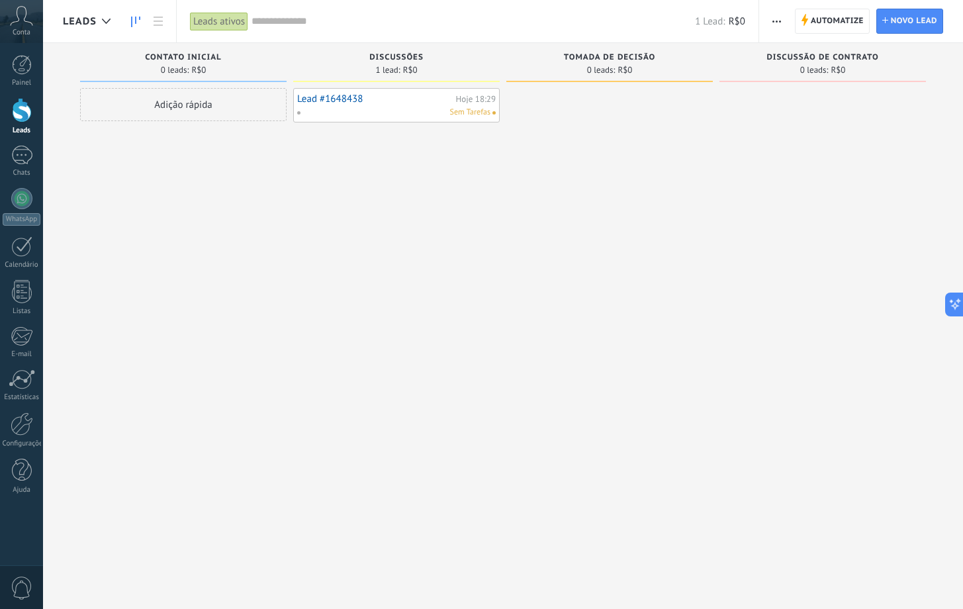
click at [53, 14] on div "Leads" at bounding box center [109, 21] width 133 height 42
click at [477, 101] on div "Hoje 18:29" at bounding box center [476, 99] width 40 height 9
click at [334, 104] on link "Lead #1648438" at bounding box center [375, 98] width 156 height 11
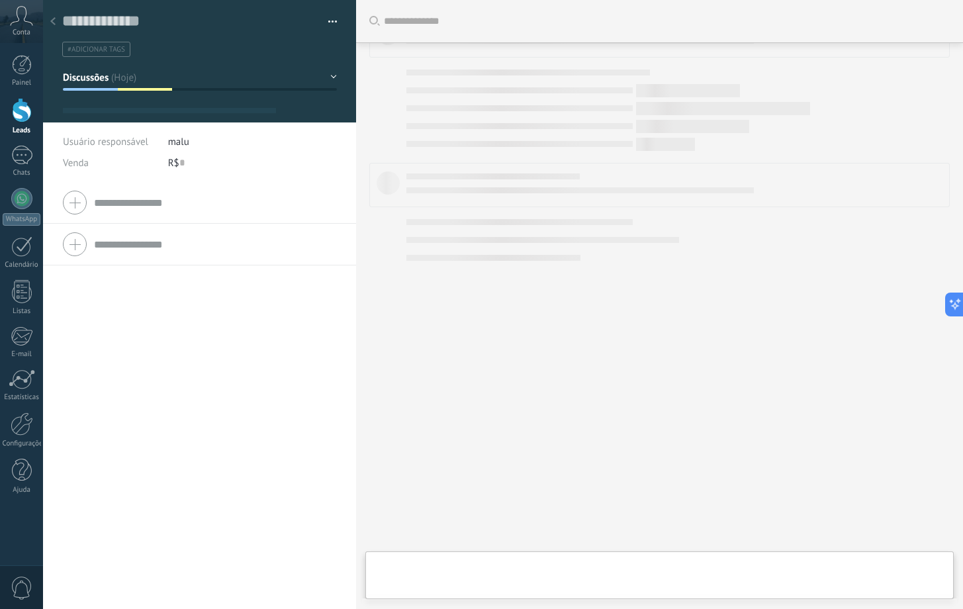
type textarea "**********"
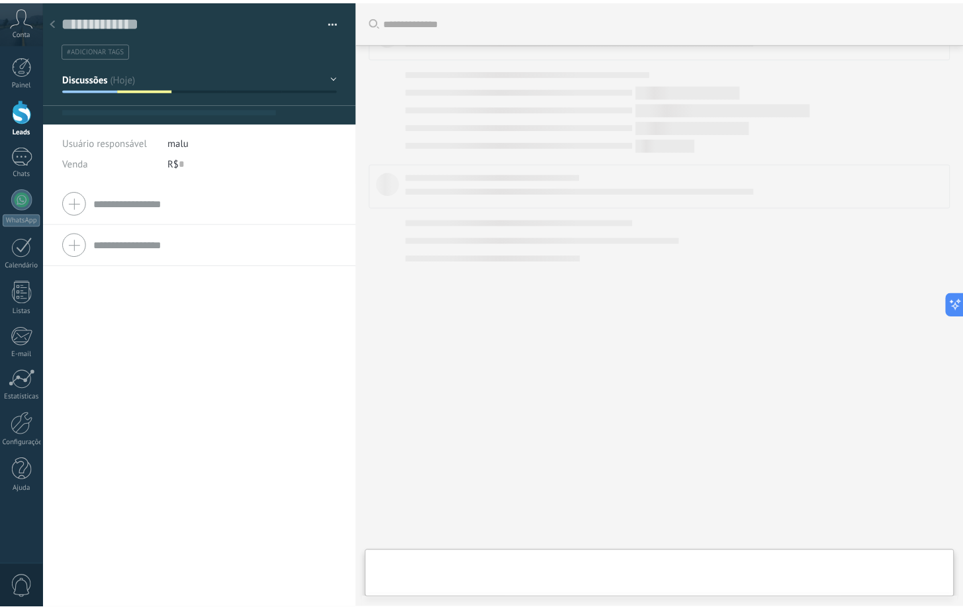
scroll to position [20, 0]
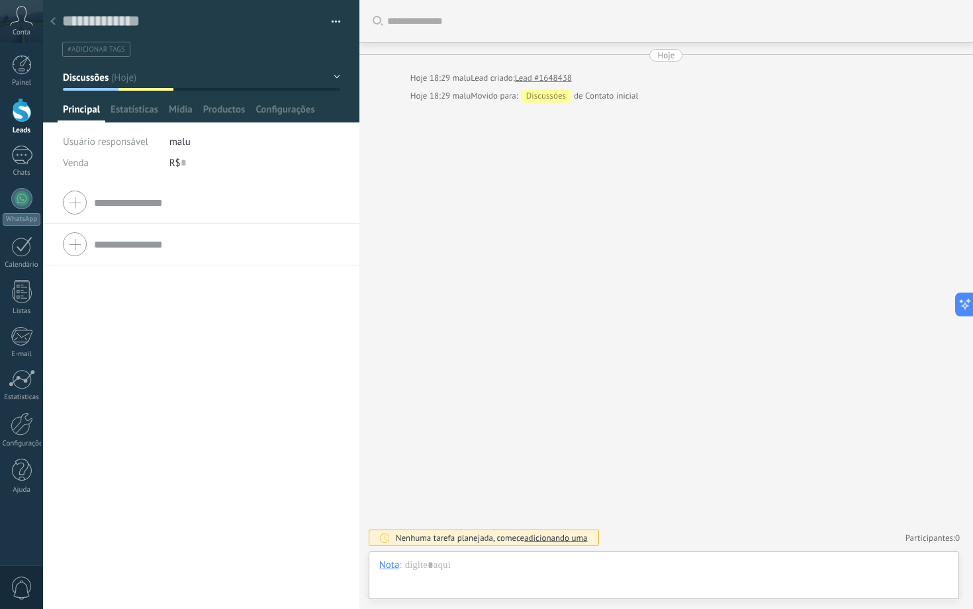
click at [332, 23] on button "button" at bounding box center [331, 22] width 19 height 20
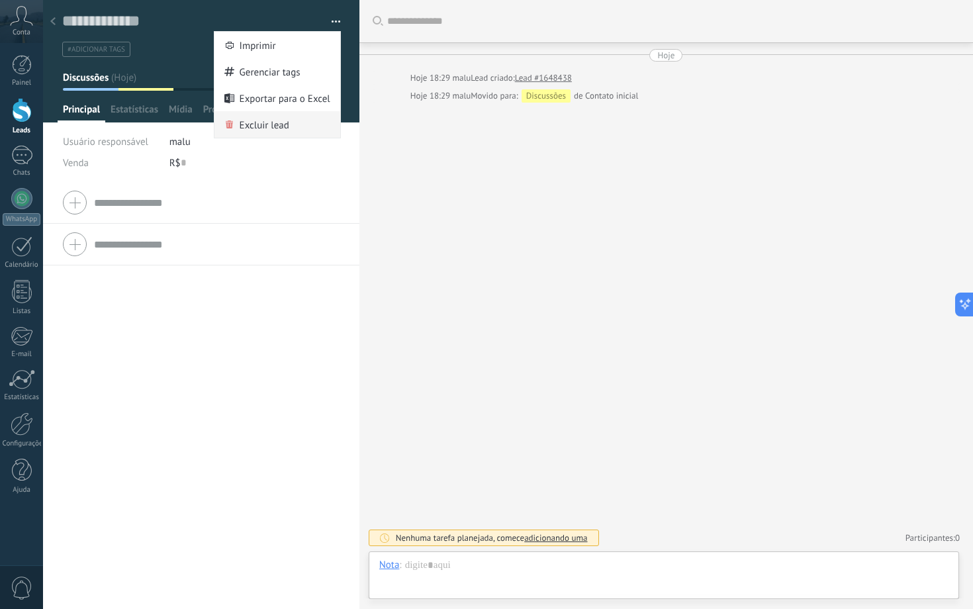
click at [277, 121] on span "Excluir lead" at bounding box center [265, 124] width 50 height 26
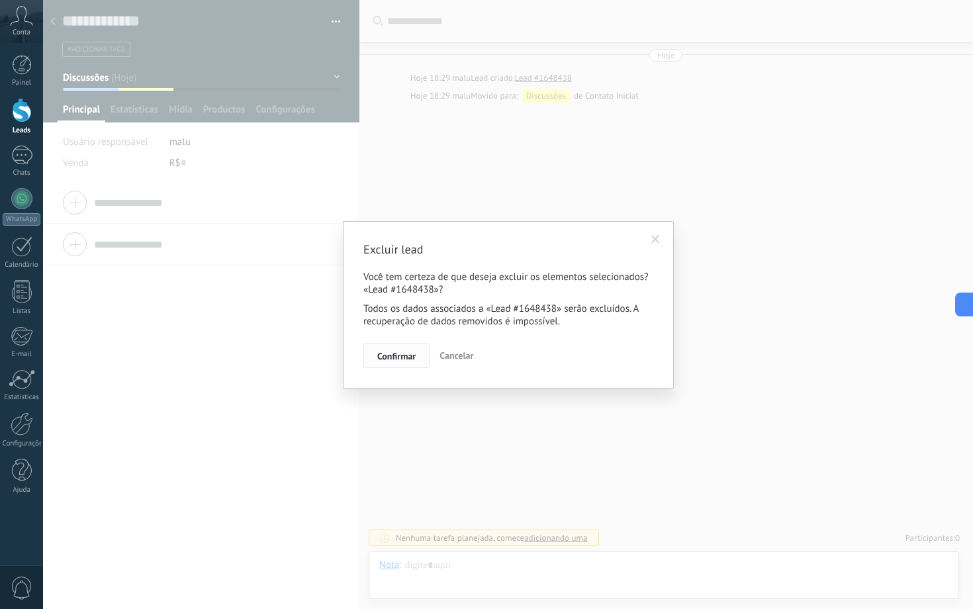
click at [394, 354] on span "Confirmar" at bounding box center [396, 356] width 38 height 9
